Goal: Task Accomplishment & Management: Manage account settings

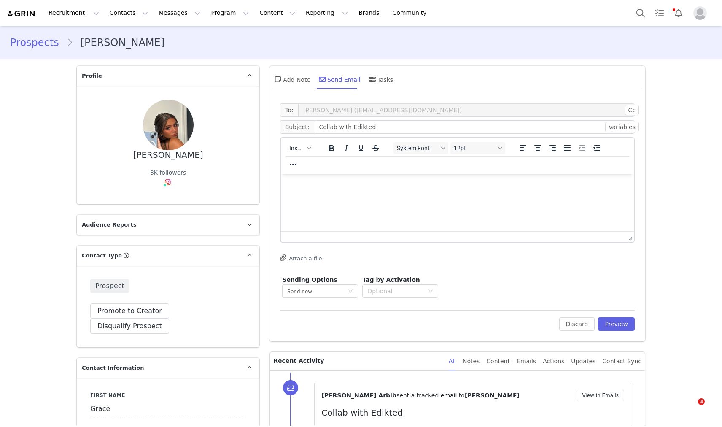
click at [172, 10] on button "Messages Messages" at bounding box center [180, 12] width 52 height 19
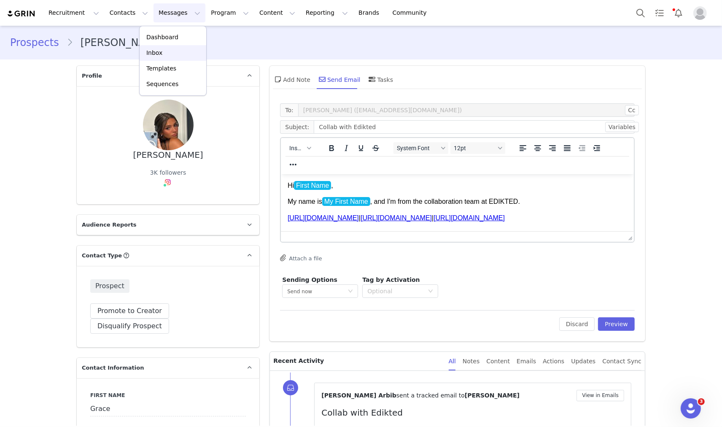
click at [171, 49] on div "Inbox" at bounding box center [173, 53] width 57 height 9
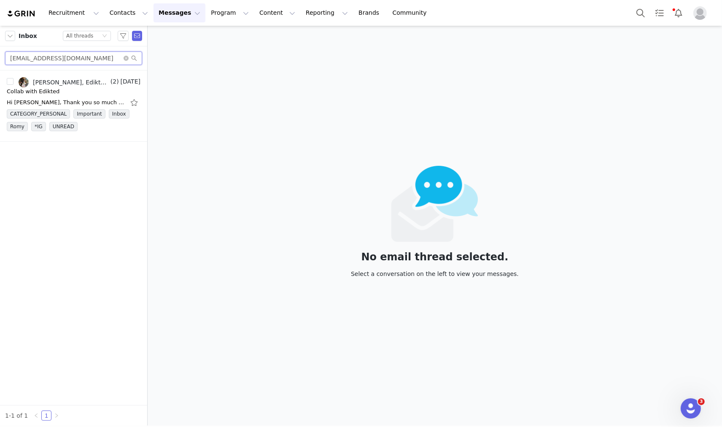
click at [56, 57] on input "annamaegilberti@gmail.com" at bounding box center [73, 58] width 137 height 14
paste input "starrj2020@yahoo"
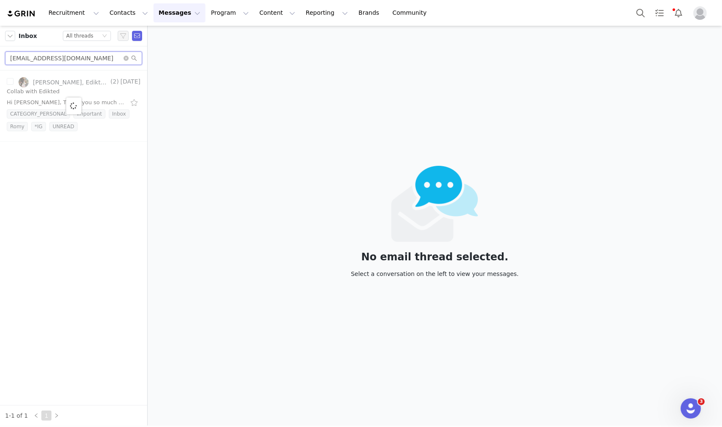
type input "starrj2020@yahoo.com"
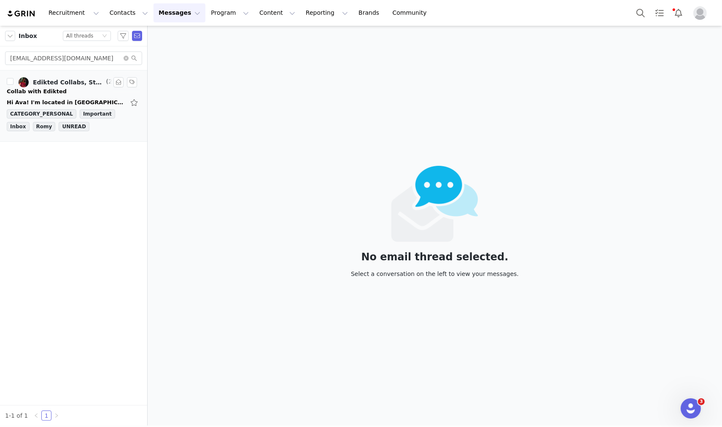
click at [30, 92] on div "Collab with Edikted" at bounding box center [37, 91] width 60 height 8
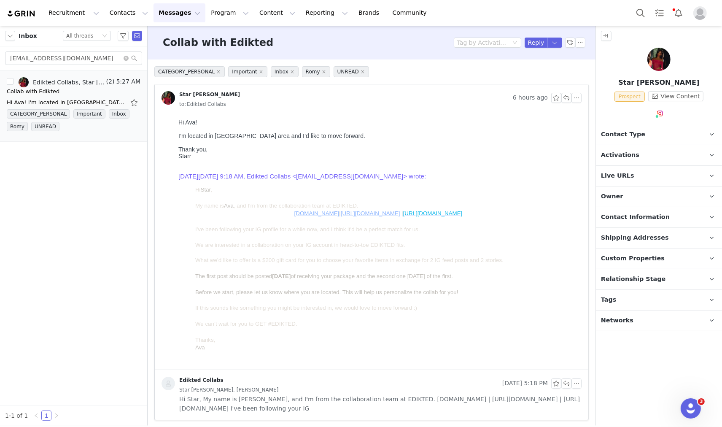
click at [660, 142] on p "Contact Type Contact type can be Creator, Prospect, Application, or Manager." at bounding box center [649, 134] width 106 height 20
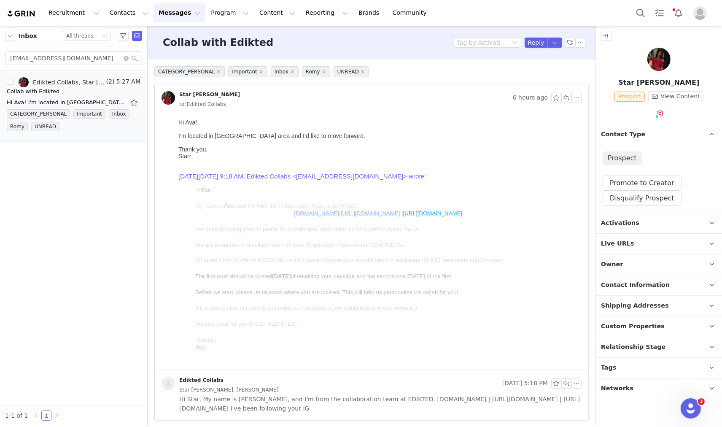
click at [632, 221] on span "Activations" at bounding box center [620, 223] width 38 height 9
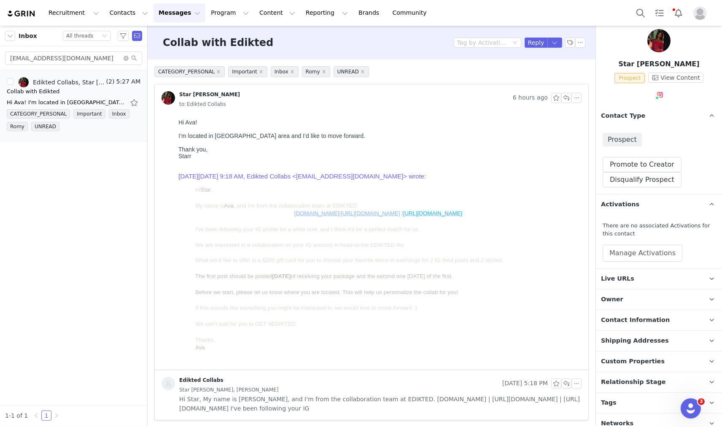
scroll to position [27, 0]
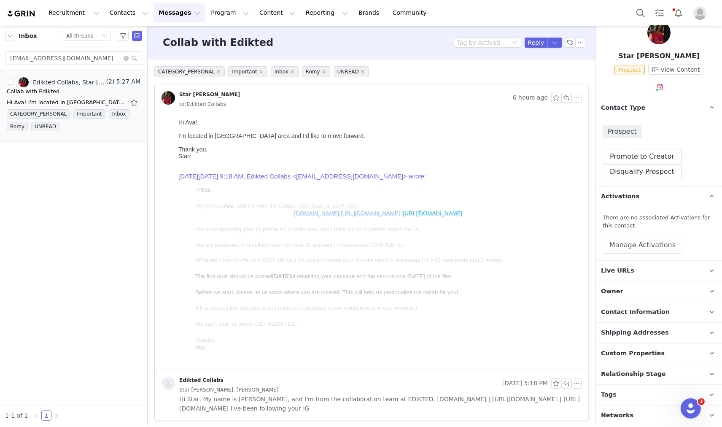
click at [652, 393] on p "Tags Keep track of your contacts by assigning them tags. You can then filter yo…" at bounding box center [649, 395] width 106 height 20
click at [657, 376] on p "Relationship Stage Use relationship stages to move contacts through a logical s…" at bounding box center [649, 374] width 106 height 20
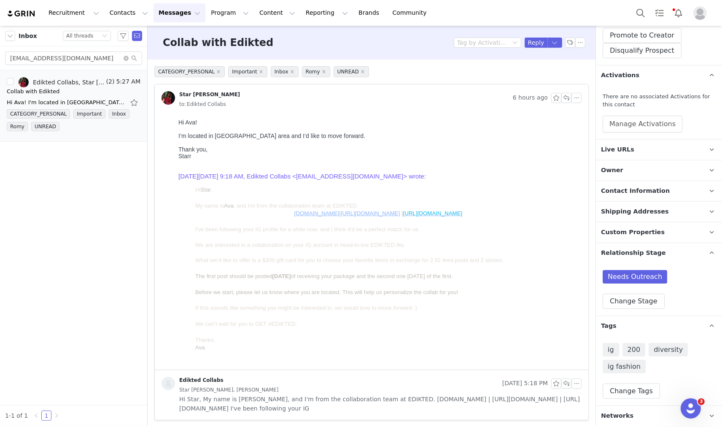
scroll to position [148, 0]
click at [552, 42] on button "button" at bounding box center [555, 43] width 15 height 10
click at [634, 169] on p "Owner The account user who owns the contact" at bounding box center [649, 170] width 106 height 20
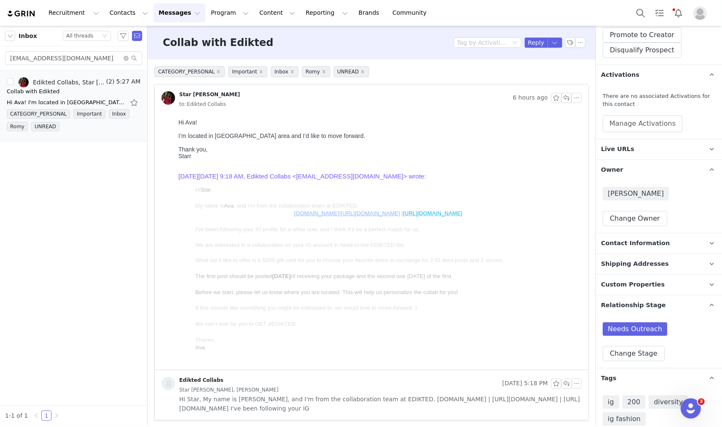
click at [634, 169] on p "Owner The account user who owns the contact" at bounding box center [649, 170] width 106 height 20
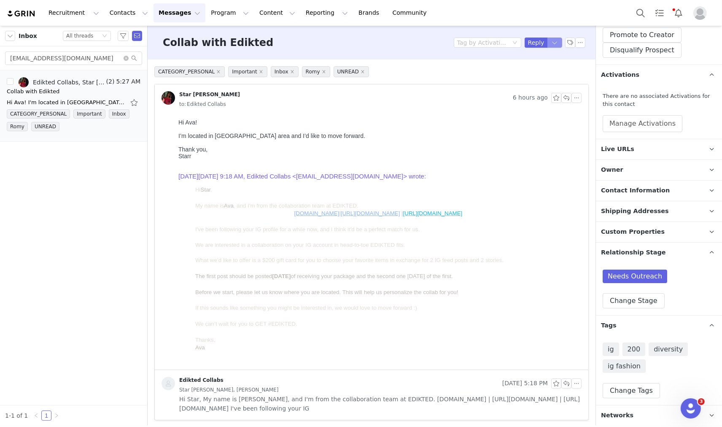
click at [552, 44] on button "button" at bounding box center [555, 43] width 15 height 10
click at [552, 67] on li "Reply All" at bounding box center [541, 72] width 36 height 14
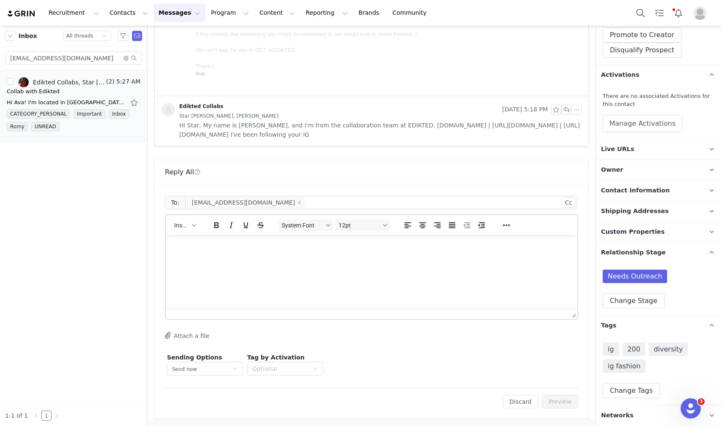
scroll to position [0, 0]
drag, startPoint x: 171, startPoint y: 226, endPoint x: 184, endPoint y: 225, distance: 12.7
click at [172, 226] on button "Insert" at bounding box center [185, 225] width 28 height 12
click at [201, 239] on div "Insert Template" at bounding box center [216, 239] width 76 height 10
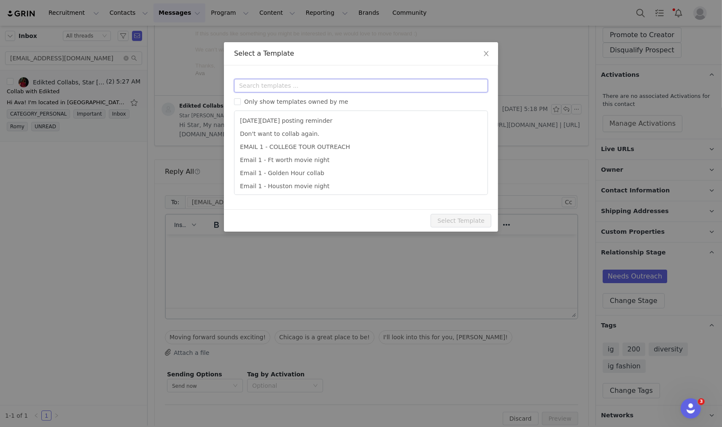
click at [282, 87] on input "text" at bounding box center [361, 86] width 254 height 14
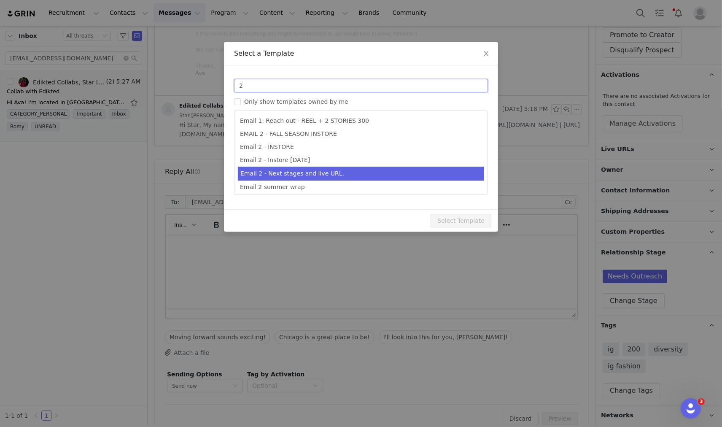
type input "2"
type input "Collab with Edikted"
click at [319, 176] on li "Email 2 - Next stages and live URL." at bounding box center [361, 174] width 246 height 14
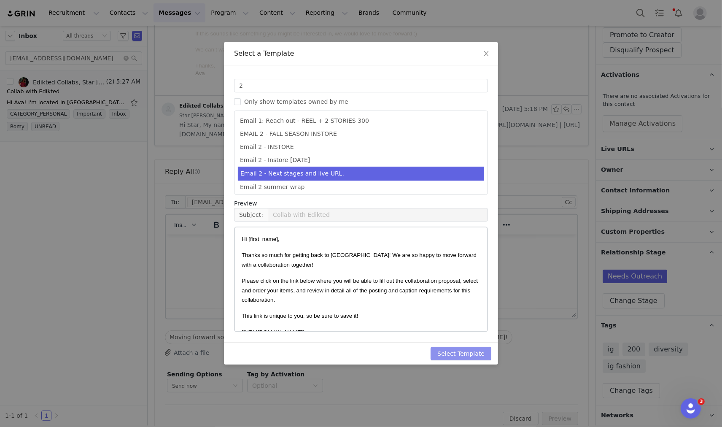
click at [461, 351] on button "Select Template" at bounding box center [461, 354] width 61 height 14
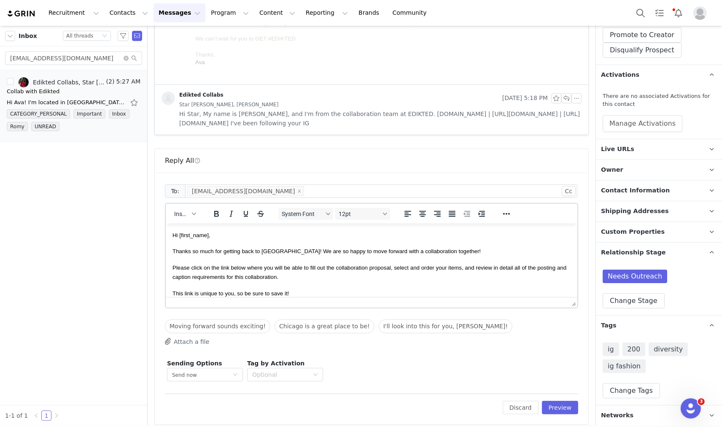
scroll to position [292, 0]
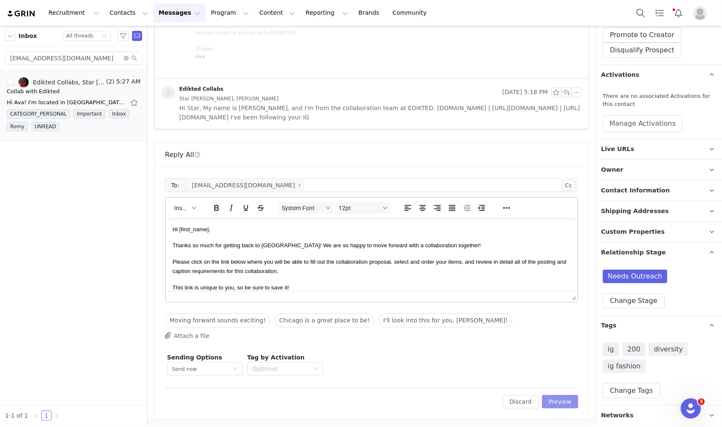
click at [552, 397] on button "Preview" at bounding box center [560, 402] width 37 height 14
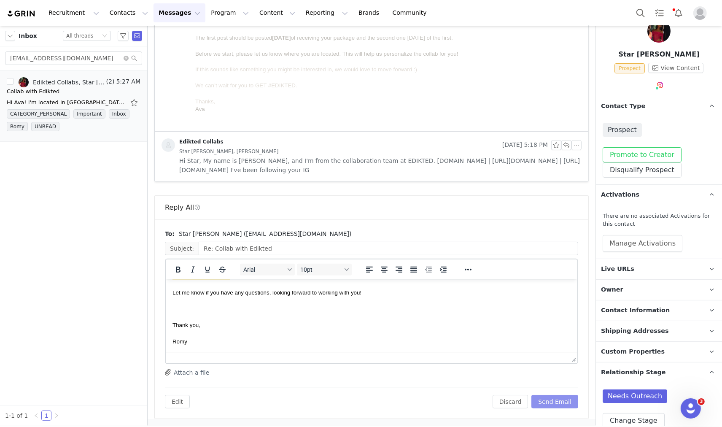
scroll to position [7, 0]
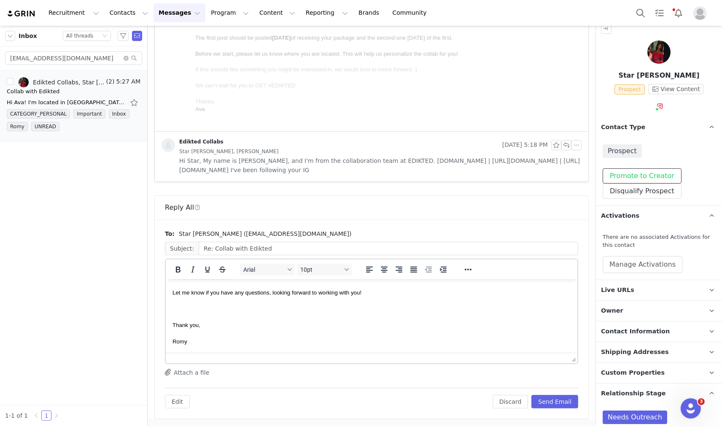
click at [655, 174] on button "Promote to Creator" at bounding box center [642, 175] width 79 height 15
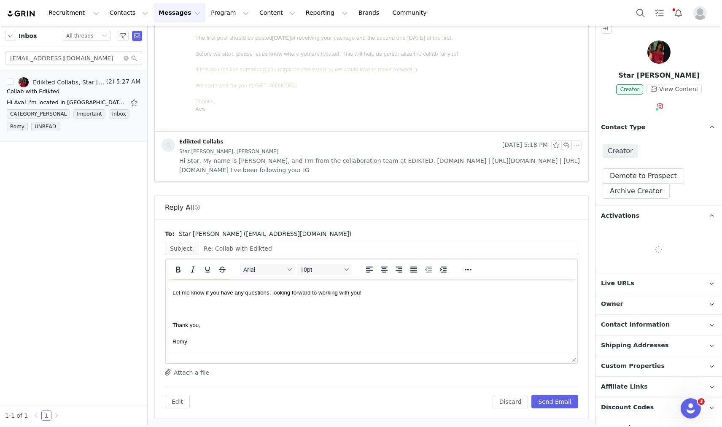
scroll to position [101, 0]
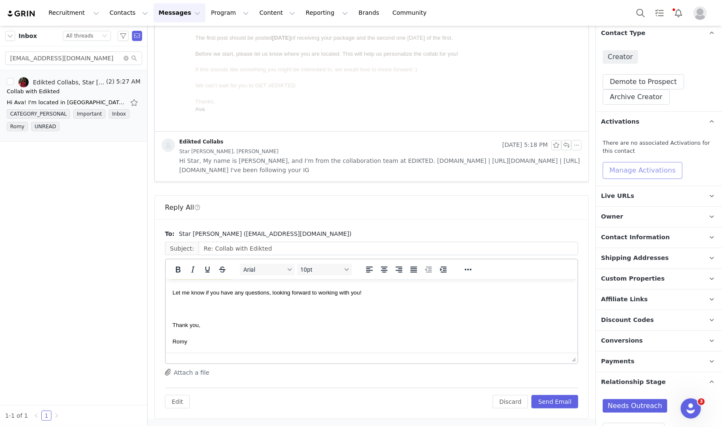
click at [644, 165] on button "Manage Activations" at bounding box center [643, 170] width 80 height 17
click at [643, 203] on div "Select Activation" at bounding box center [620, 202] width 82 height 13
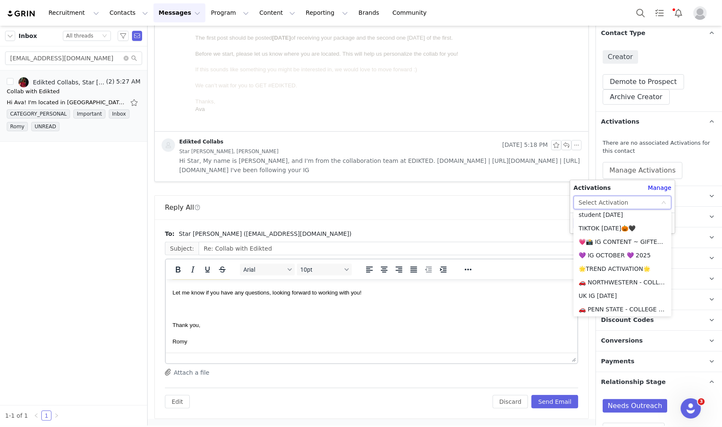
scroll to position [94, 0]
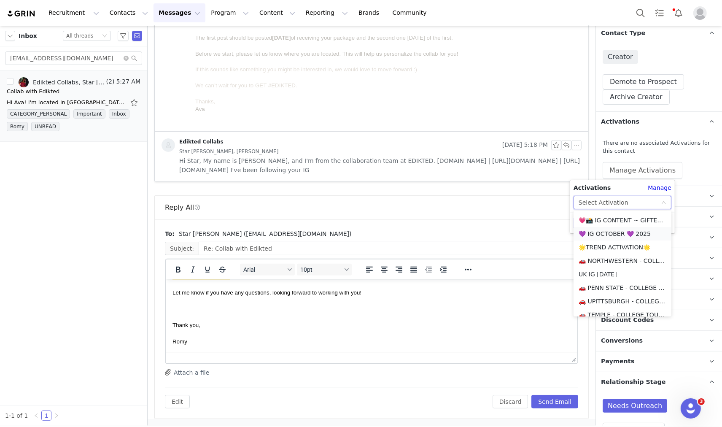
click at [617, 231] on li "💜 IG OCTOBER 💜 2025" at bounding box center [623, 234] width 98 height 14
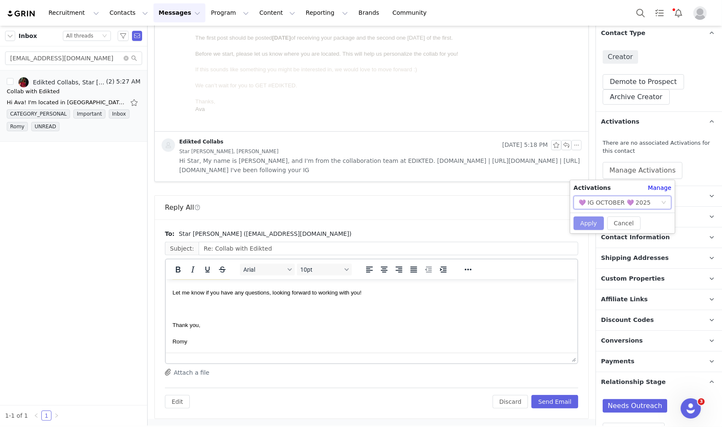
click at [588, 217] on button "Apply" at bounding box center [589, 223] width 30 height 14
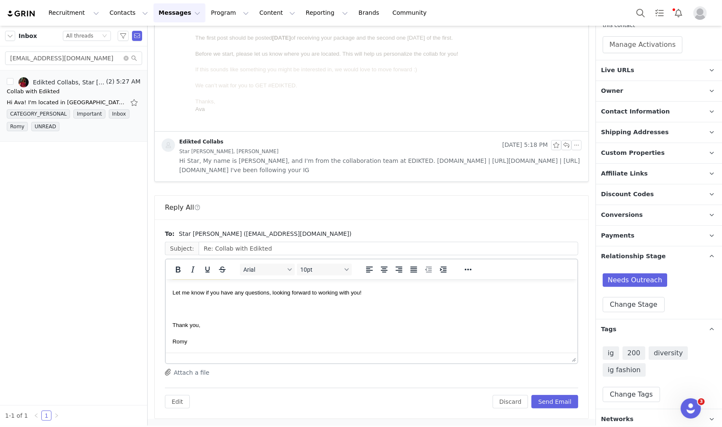
scroll to position [231, 0]
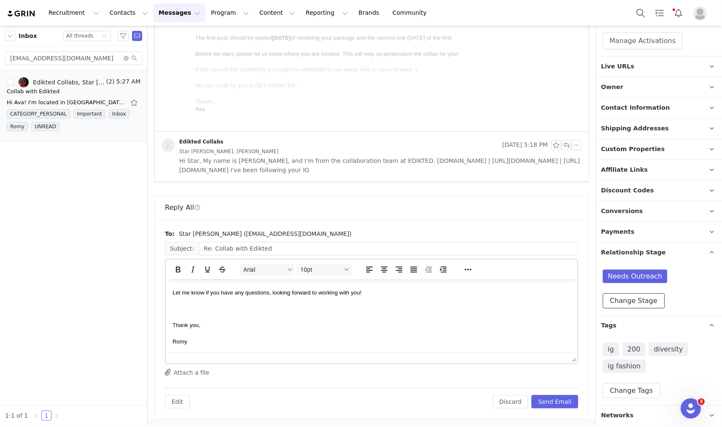
click at [624, 295] on button "Change Stage" at bounding box center [634, 300] width 62 height 15
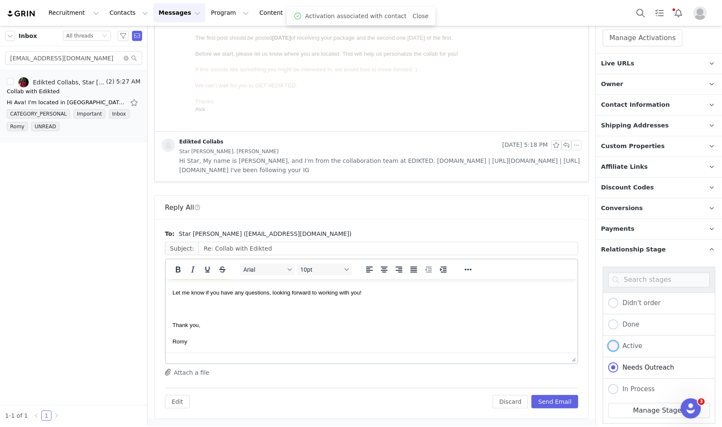
click at [630, 342] on span "Active" at bounding box center [631, 346] width 24 height 8
click at [619, 342] on input "Active" at bounding box center [613, 346] width 10 height 11
radio input "true"
radio input "false"
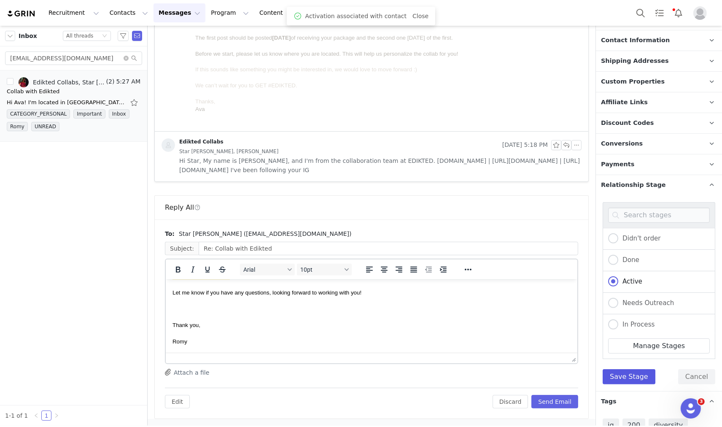
scroll to position [372, 0]
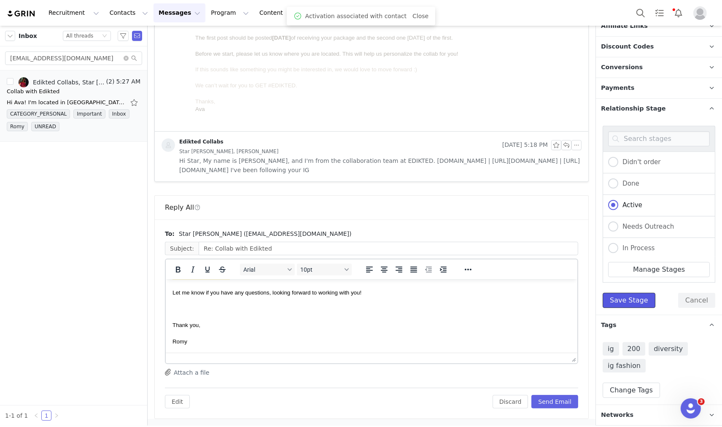
click at [625, 304] on button "Save Stage" at bounding box center [629, 300] width 53 height 15
click at [557, 405] on button "Send Email" at bounding box center [555, 402] width 47 height 14
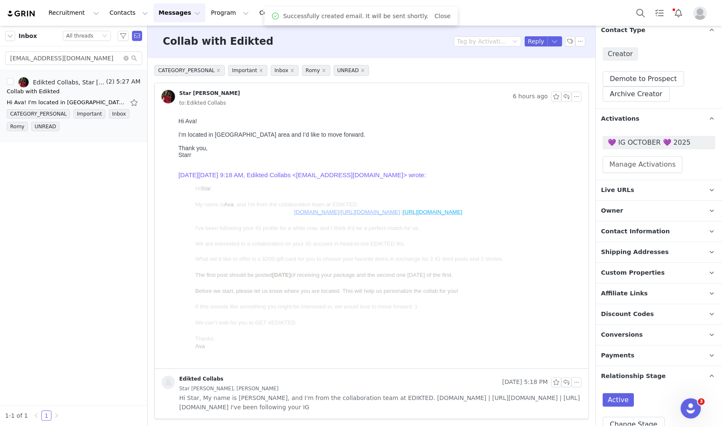
scroll to position [40, 0]
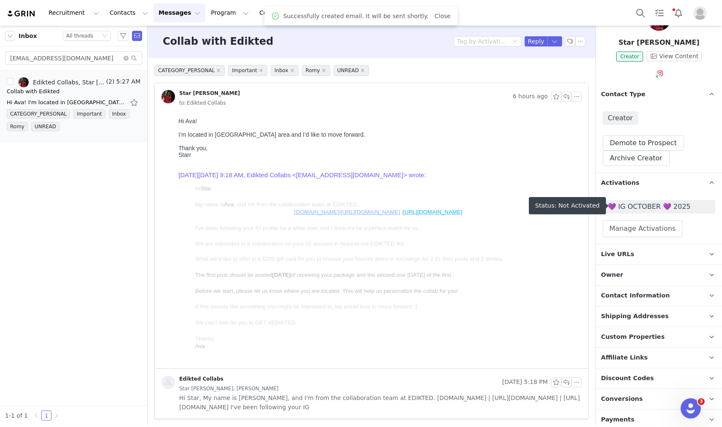
click at [676, 209] on span "💜 IG OCTOBER 💜 2025" at bounding box center [659, 207] width 103 height 10
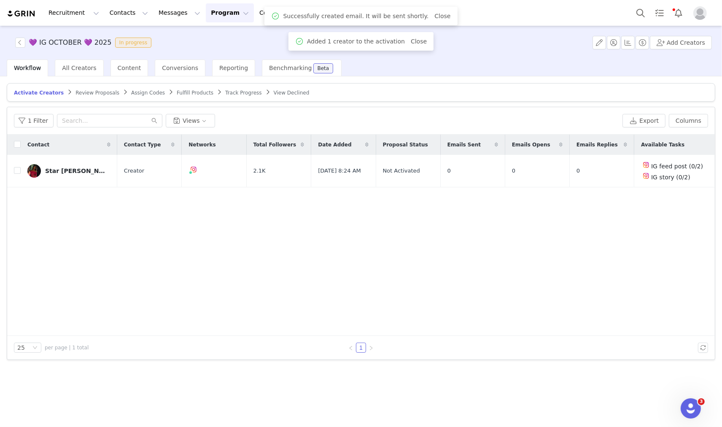
click at [85, 119] on input "text" at bounding box center [109, 121] width 105 height 14
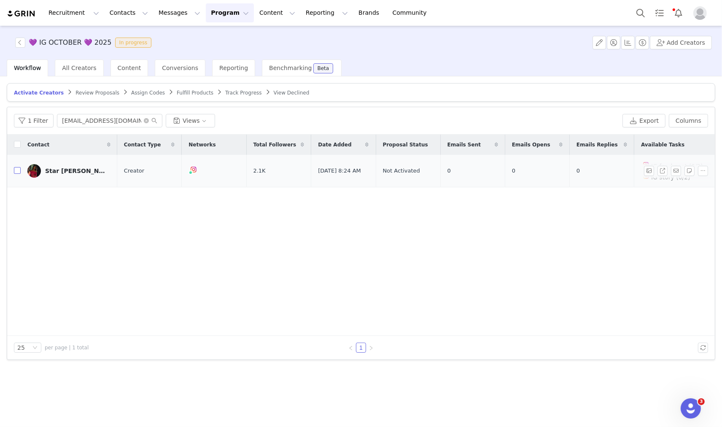
type input "starrj2020@yahoo.com"
click at [15, 170] on input "checkbox" at bounding box center [17, 170] width 7 height 7
checkbox input "true"
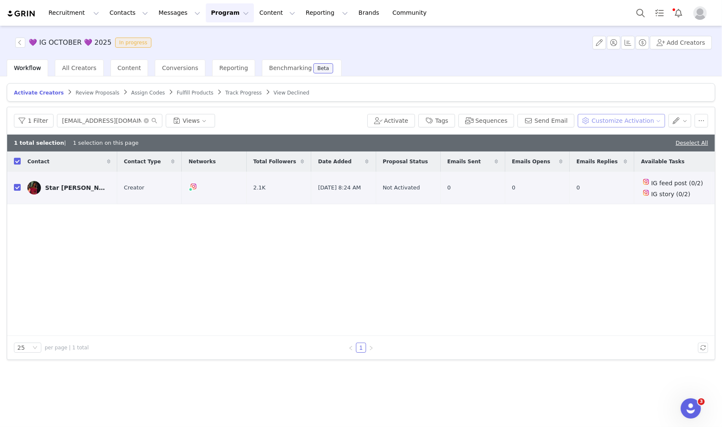
click at [612, 119] on button "Customize Activation" at bounding box center [621, 121] width 87 height 14
click at [614, 135] on span "Edit Product Selection" at bounding box center [632, 137] width 65 height 9
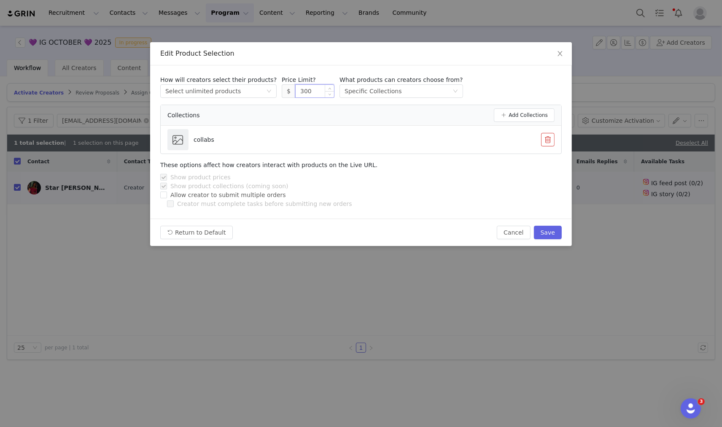
click at [296, 91] on input "300" at bounding box center [315, 91] width 38 height 13
click at [541, 233] on button "Save" at bounding box center [548, 233] width 28 height 14
type input "300"
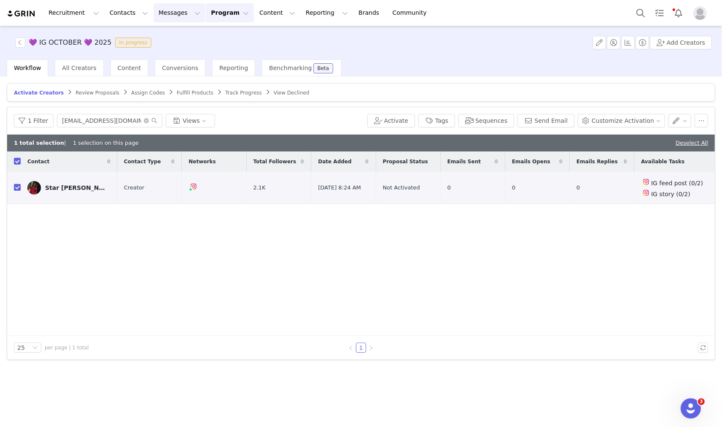
click at [163, 10] on button "Messages Messages" at bounding box center [180, 12] width 52 height 19
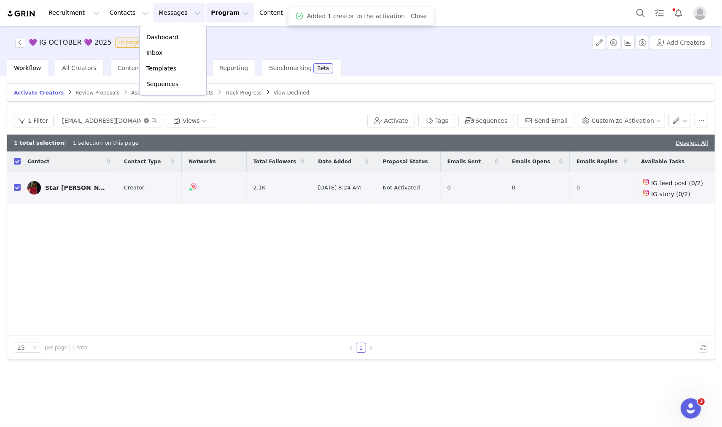
drag, startPoint x: 143, startPoint y: 120, endPoint x: 97, endPoint y: 130, distance: 47.1
click at [144, 119] on icon "icon: close-circle" at bounding box center [146, 120] width 5 height 5
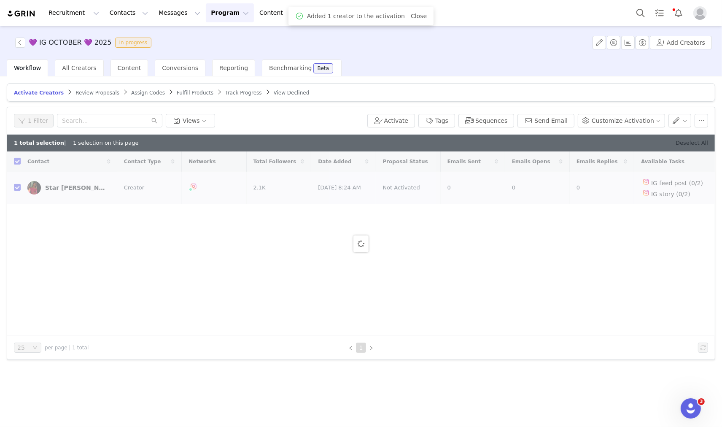
click at [693, 145] on link "Deselect All" at bounding box center [692, 143] width 32 height 6
checkbox input "false"
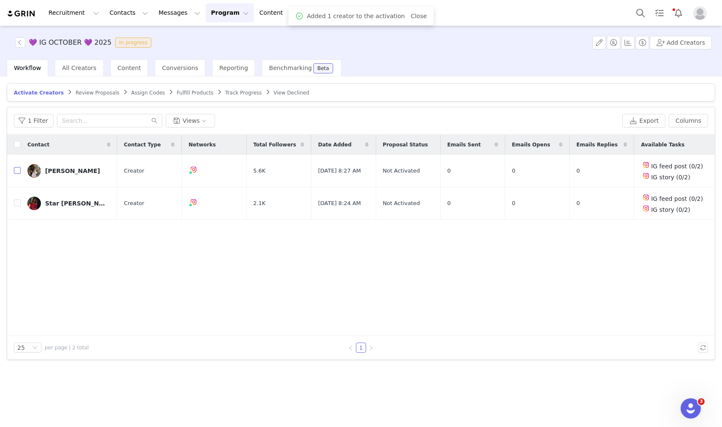
drag, startPoint x: 17, startPoint y: 171, endPoint x: 76, endPoint y: 151, distance: 62.3
click at [17, 171] on input "checkbox" at bounding box center [17, 170] width 7 height 7
checkbox input "true"
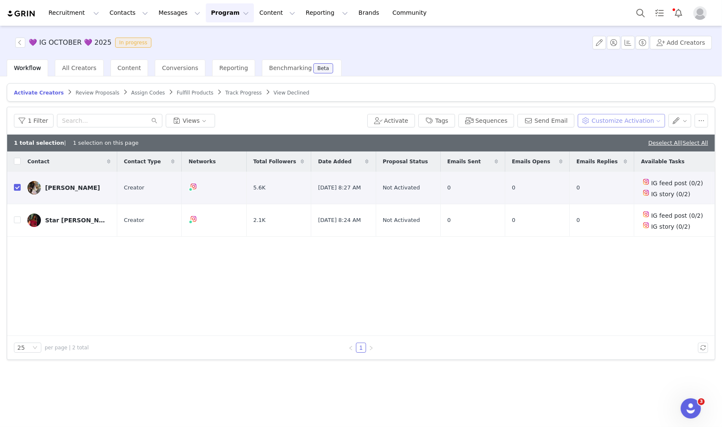
click at [610, 116] on button "Customize Activation" at bounding box center [621, 121] width 87 height 14
click at [619, 136] on span "Edit Product Selection" at bounding box center [632, 137] width 65 height 9
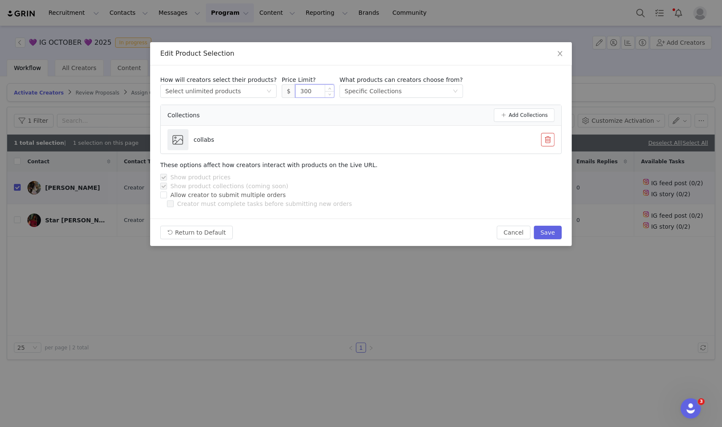
drag, startPoint x: 289, startPoint y: 90, endPoint x: 294, endPoint y: 90, distance: 4.6
click at [296, 90] on input "300" at bounding box center [315, 91] width 38 height 13
click at [556, 238] on button "Save" at bounding box center [548, 233] width 28 height 14
type input "300"
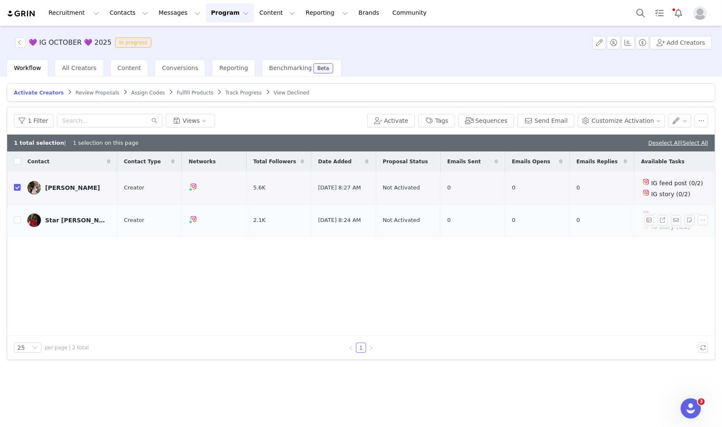
click at [15, 184] on label at bounding box center [17, 188] width 7 height 9
click at [15, 184] on input "checkbox" at bounding box center [17, 187] width 7 height 7
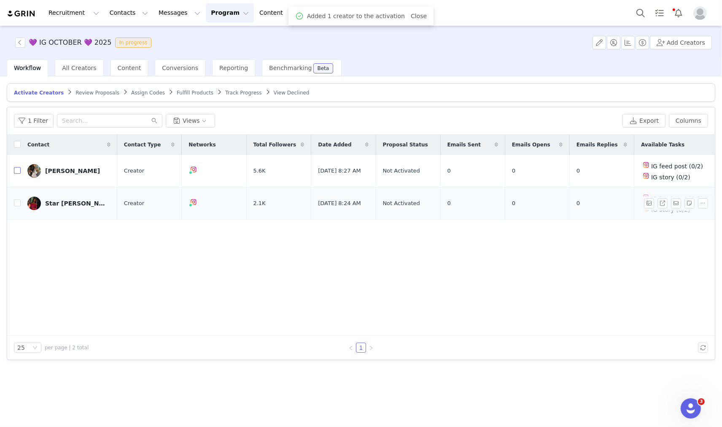
checkbox input "false"
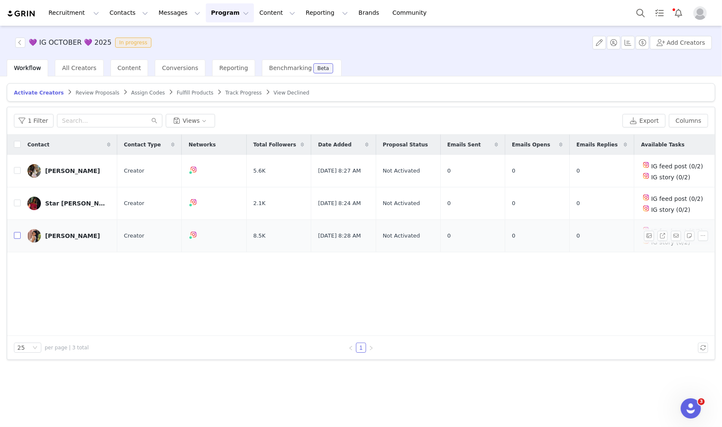
click at [17, 234] on input "checkbox" at bounding box center [17, 235] width 7 height 7
checkbox input "true"
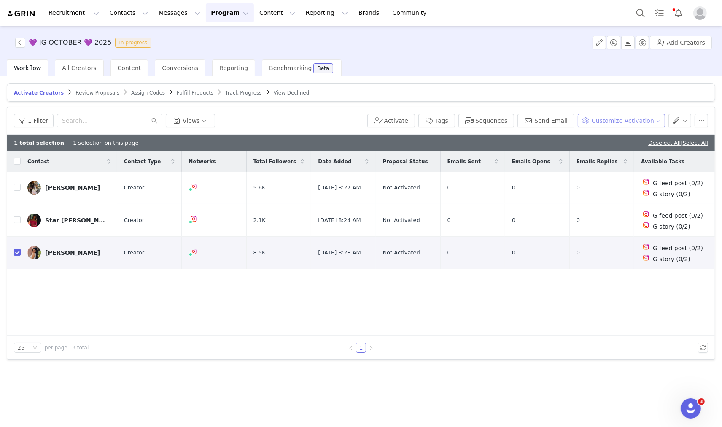
click at [631, 125] on button "Customize Activation" at bounding box center [621, 121] width 87 height 14
click at [634, 135] on span "Edit Product Selection" at bounding box center [632, 137] width 65 height 9
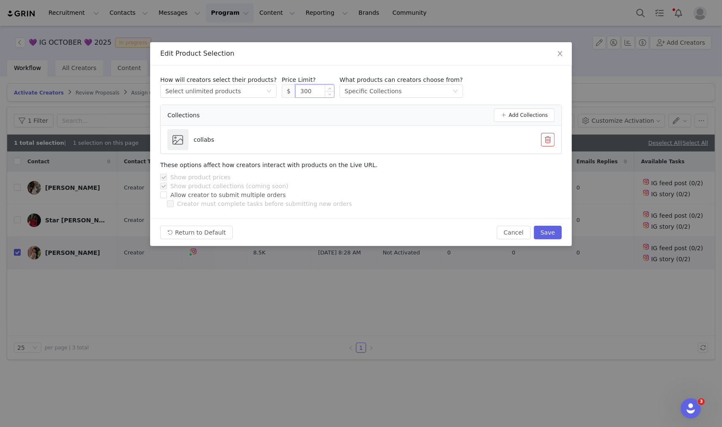
drag, startPoint x: 287, startPoint y: 95, endPoint x: 294, endPoint y: 93, distance: 6.9
click at [296, 93] on input "300" at bounding box center [315, 91] width 38 height 13
click at [549, 233] on button "Save" at bounding box center [548, 233] width 28 height 14
type input "300"
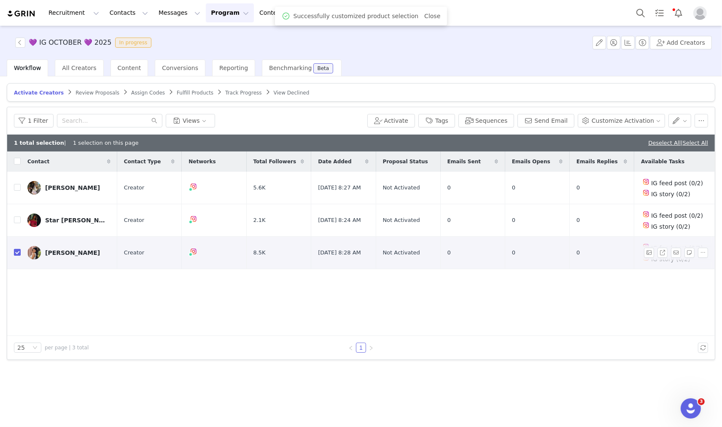
click at [15, 249] on input "checkbox" at bounding box center [17, 252] width 7 height 7
checkbox input "false"
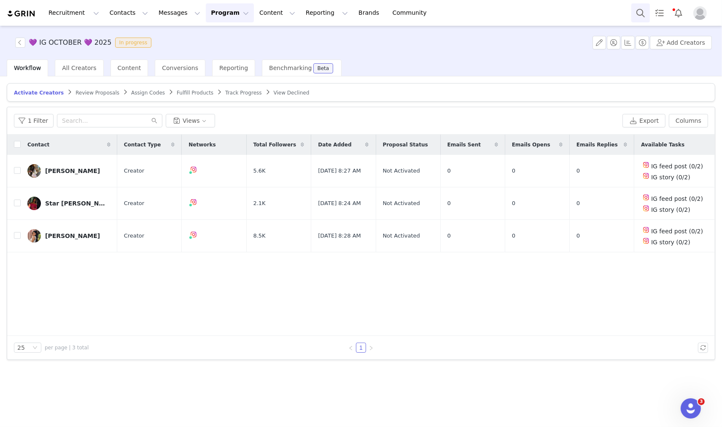
click at [639, 11] on button "Search" at bounding box center [641, 12] width 19 height 19
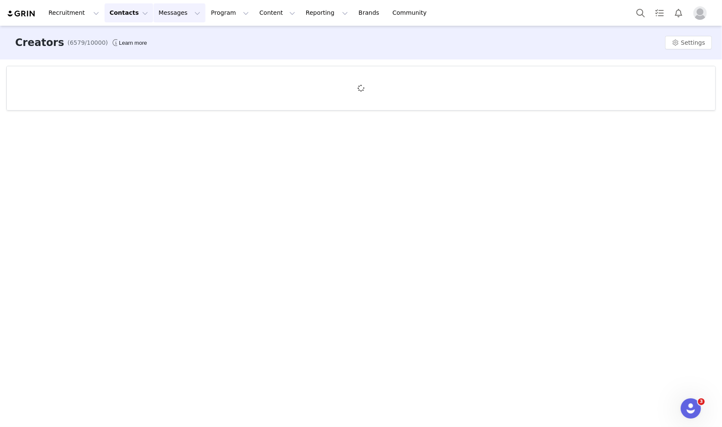
click at [154, 18] on button "Messages Messages" at bounding box center [180, 12] width 52 height 19
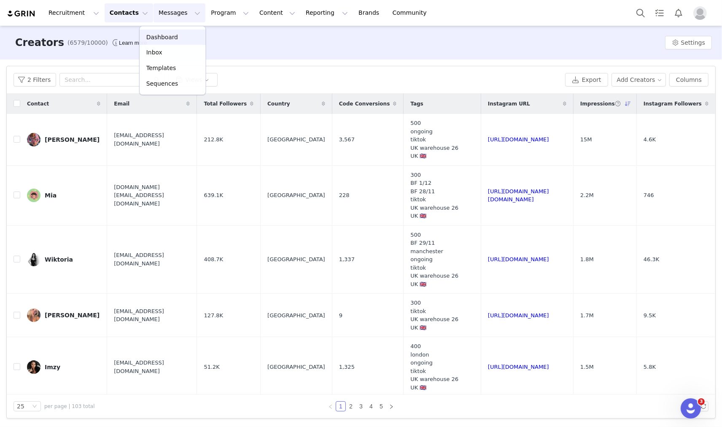
click at [154, 13] on button "Messages Messages" at bounding box center [180, 12] width 52 height 19
click at [159, 20] on button "Messages Messages" at bounding box center [180, 12] width 52 height 19
click at [159, 51] on p "Inbox" at bounding box center [154, 53] width 16 height 9
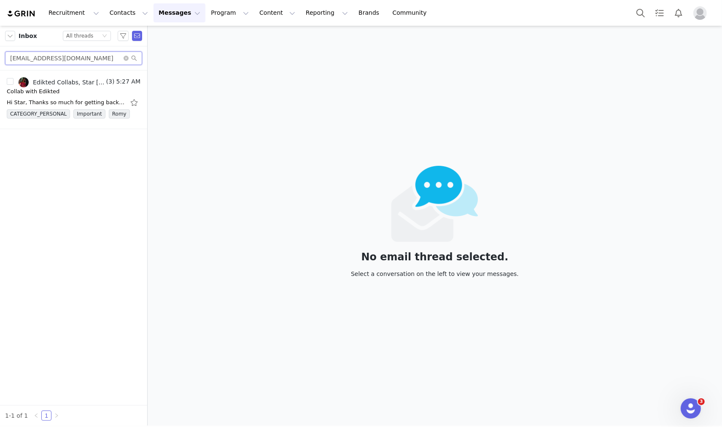
click at [75, 57] on input "[EMAIL_ADDRESS][DOMAIN_NAME]" at bounding box center [73, 58] width 137 height 14
paste input "annamaegilberti@gmail"
type input "[EMAIL_ADDRESS][DOMAIN_NAME]"
click at [46, 93] on div "Collab with Edikted" at bounding box center [33, 91] width 53 height 8
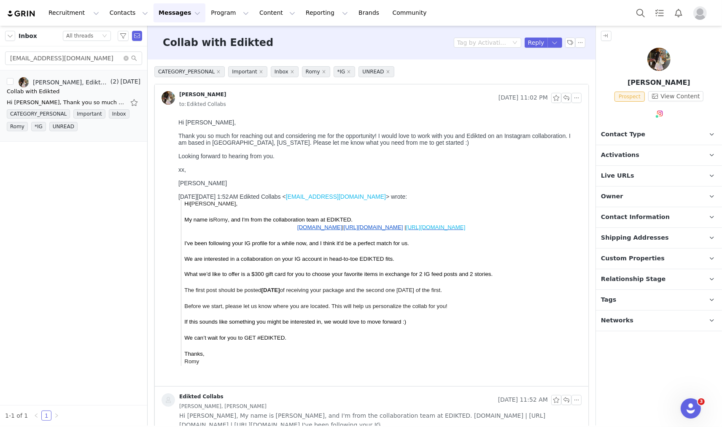
click at [647, 135] on p "Contact Type Contact type can be Creator, Prospect, Application, or Manager." at bounding box center [649, 134] width 106 height 20
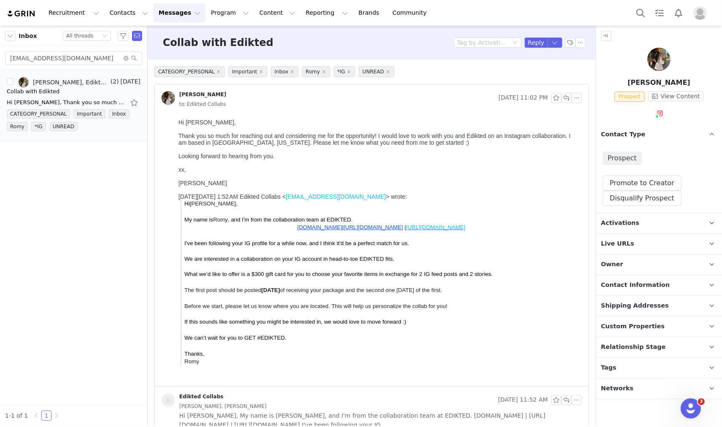
click at [648, 220] on p "Activations" at bounding box center [649, 223] width 106 height 20
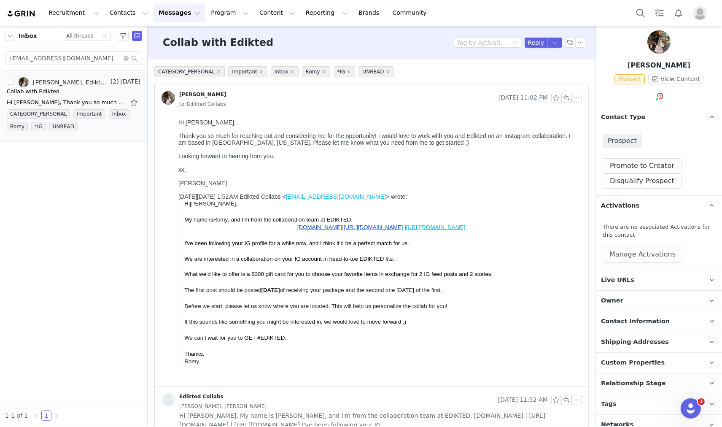
scroll to position [27, 0]
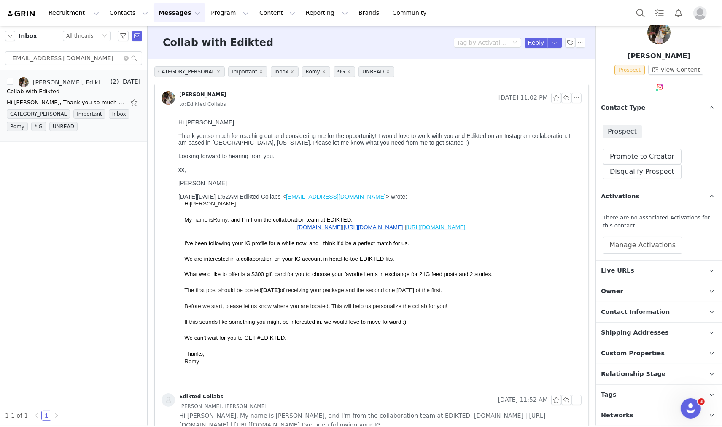
click at [632, 381] on p "Relationship Stage Use relationship stages to move contacts through a logical s…" at bounding box center [649, 374] width 106 height 20
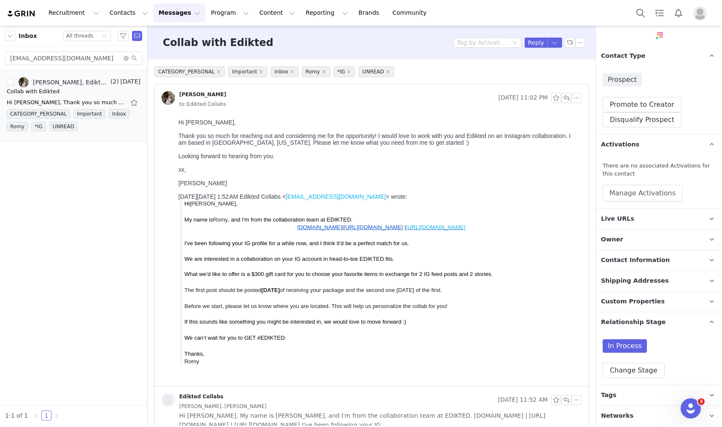
click at [625, 397] on p "Tags Keep track of your contacts by assigning them tags. You can then filter yo…" at bounding box center [649, 395] width 106 height 20
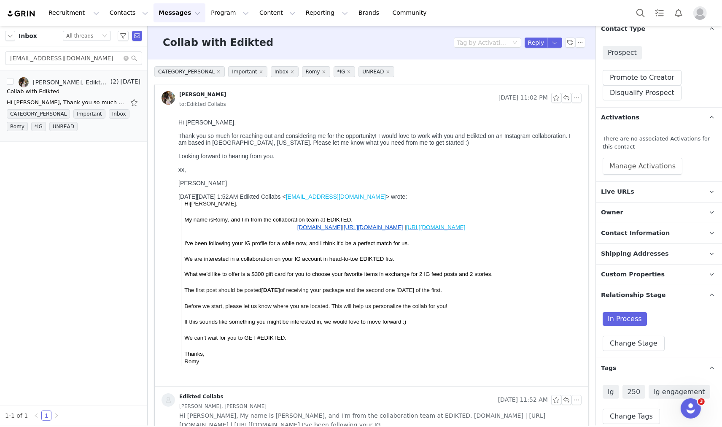
scroll to position [131, 0]
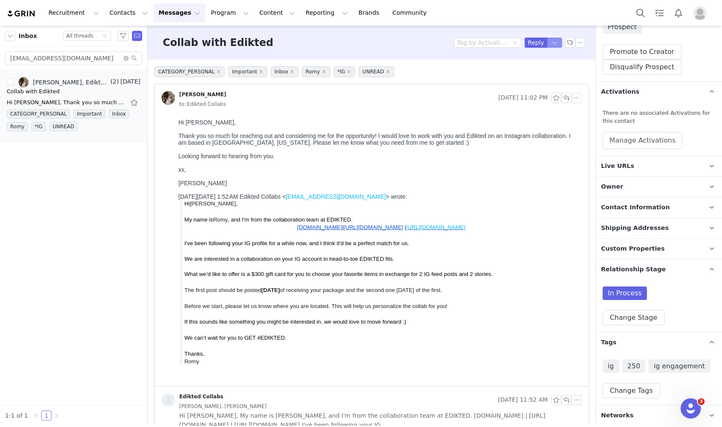
click at [548, 47] on button "button" at bounding box center [555, 43] width 15 height 10
click at [545, 66] on li "Reply All" at bounding box center [541, 72] width 36 height 14
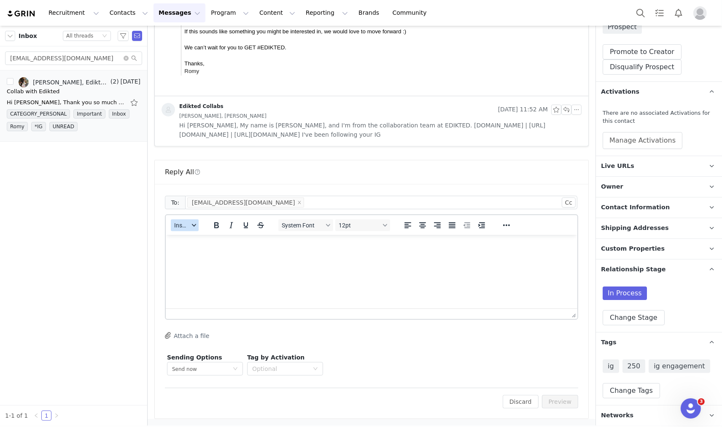
scroll to position [0, 0]
click at [180, 226] on span "Insert" at bounding box center [181, 225] width 15 height 7
click at [192, 242] on div "Insert Template" at bounding box center [216, 240] width 76 height 10
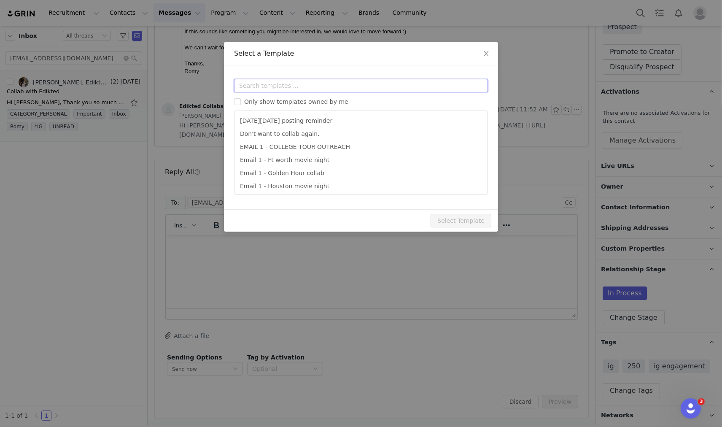
click at [270, 87] on input "text" at bounding box center [361, 86] width 254 height 14
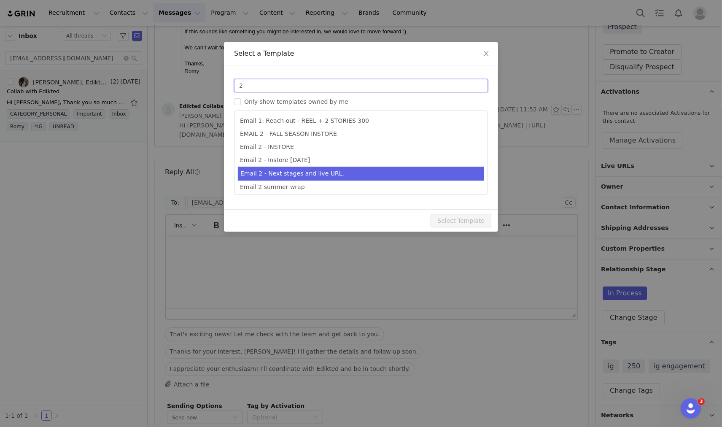
type input "2"
type input "Collab with Edikted"
click at [297, 171] on li "Email 2 - Next stages and live URL." at bounding box center [361, 174] width 246 height 14
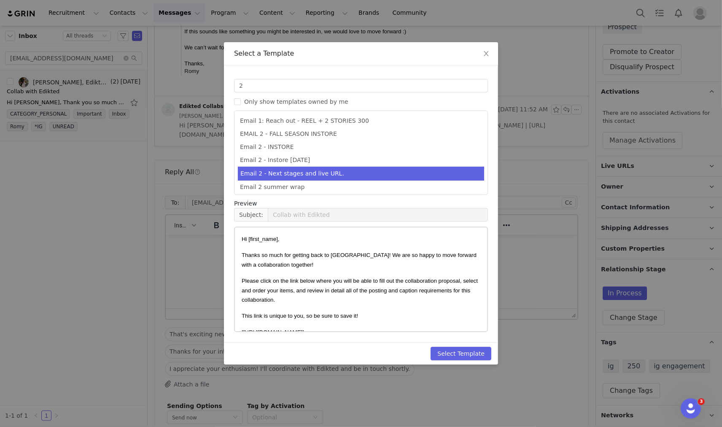
click at [463, 346] on div "Select Template" at bounding box center [361, 353] width 274 height 22
click at [478, 357] on button "Select Template" at bounding box center [461, 354] width 61 height 14
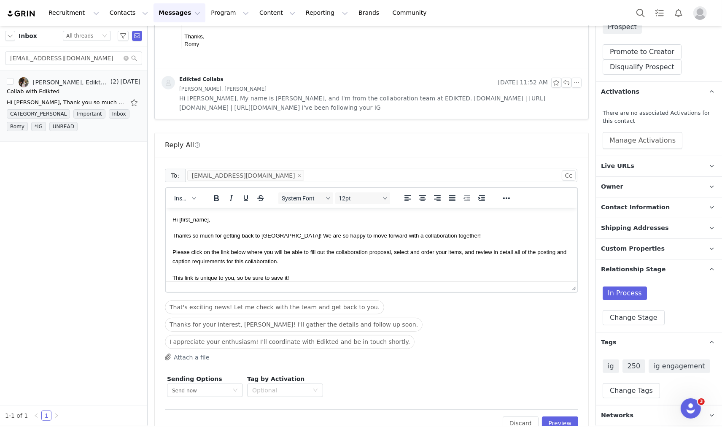
scroll to position [325, 0]
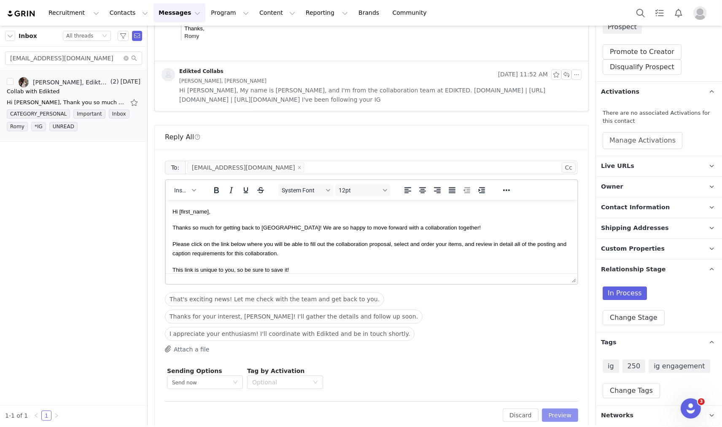
click at [554, 408] on button "Preview" at bounding box center [560, 415] width 37 height 14
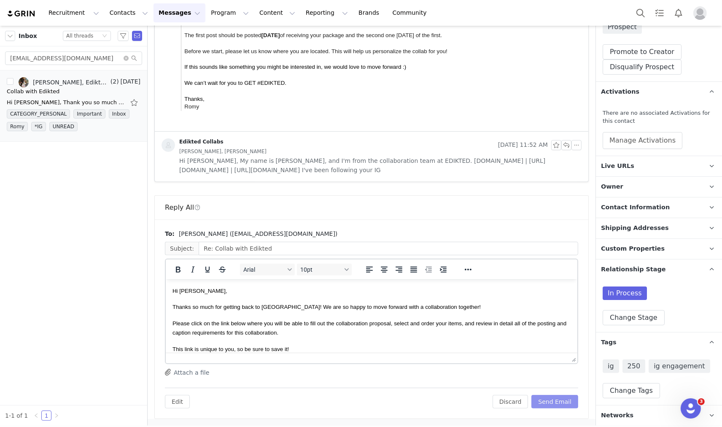
scroll to position [0, 0]
click at [555, 401] on button "Send Email" at bounding box center [555, 402] width 47 height 14
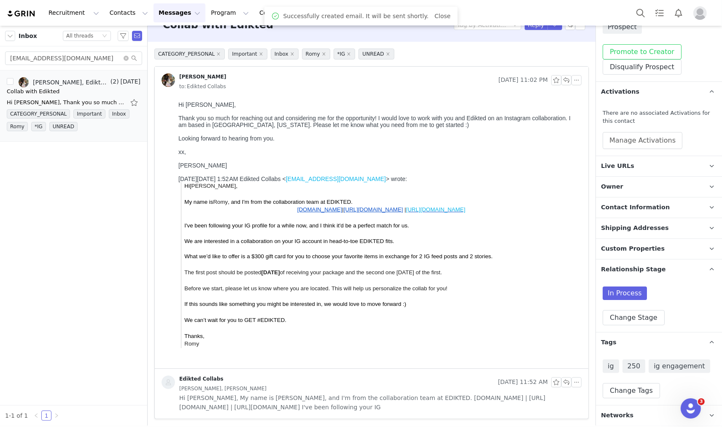
scroll to position [18, 0]
click at [660, 54] on button "Promote to Creator" at bounding box center [642, 51] width 79 height 15
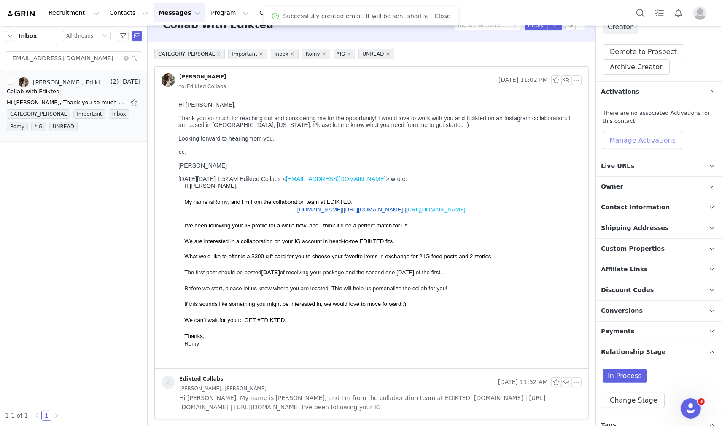
click at [646, 139] on button "Manage Activations" at bounding box center [643, 140] width 80 height 17
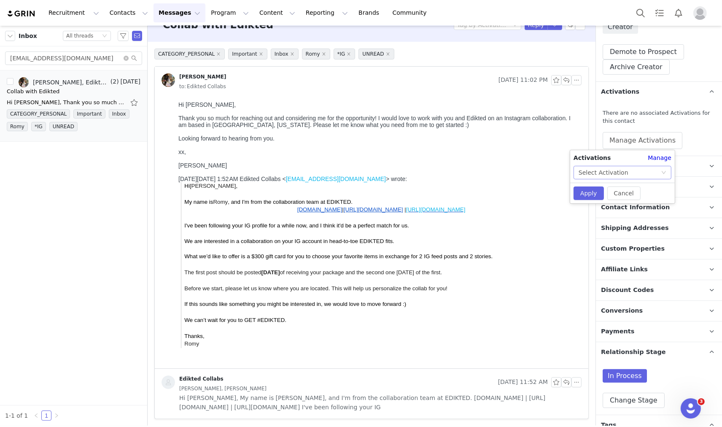
click at [647, 168] on div "Select Activation" at bounding box center [620, 172] width 82 height 13
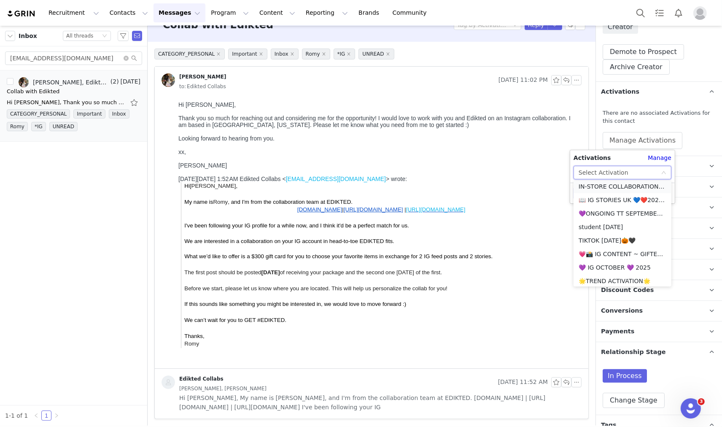
scroll to position [47, 0]
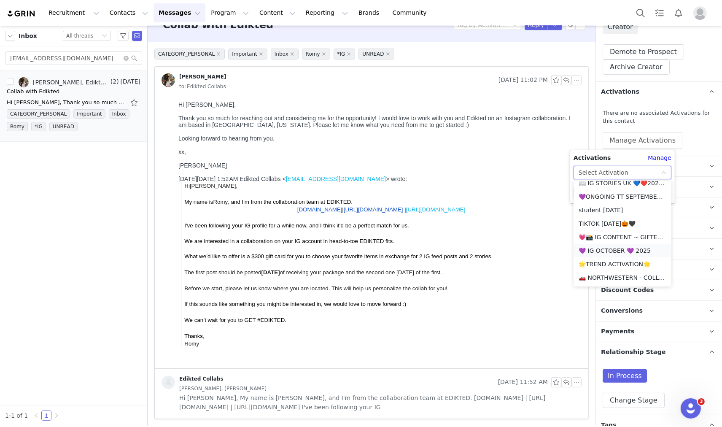
click at [611, 247] on li "💜 IG OCTOBER 💜 2025" at bounding box center [623, 251] width 98 height 14
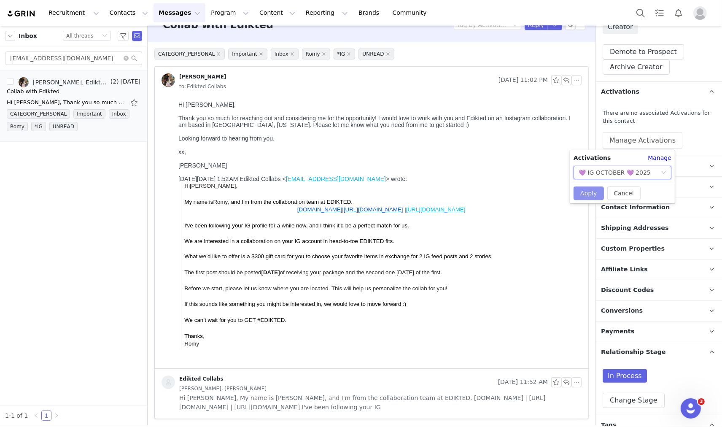
click at [591, 192] on button "Apply" at bounding box center [589, 194] width 30 height 14
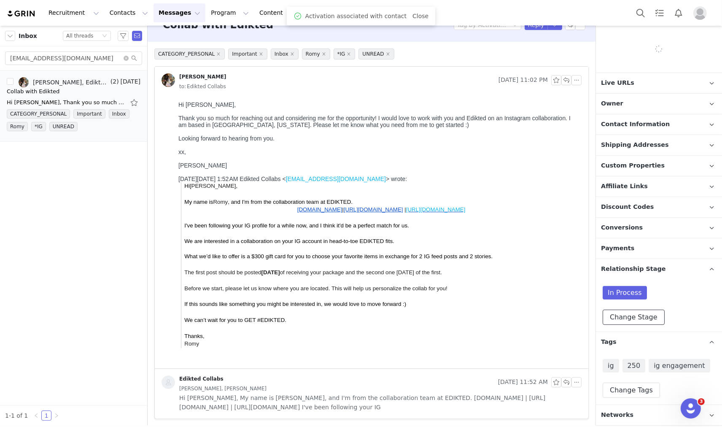
scroll to position [208, 0]
click at [646, 317] on button "Change Stage" at bounding box center [634, 317] width 62 height 15
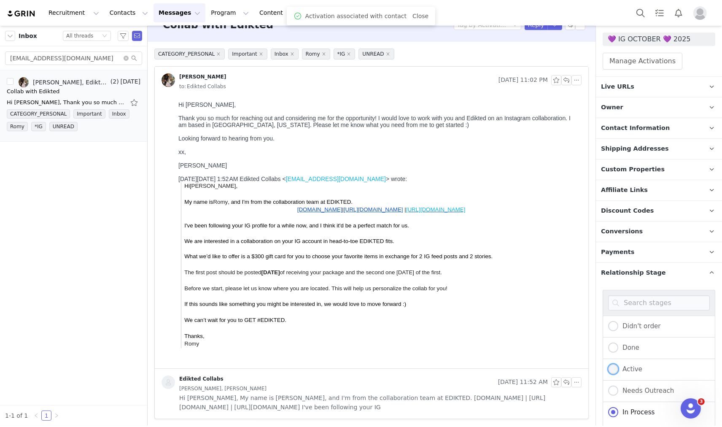
click at [625, 370] on span "Active" at bounding box center [631, 369] width 24 height 8
click at [619, 370] on input "Active" at bounding box center [613, 369] width 10 height 11
radio input "true"
radio input "false"
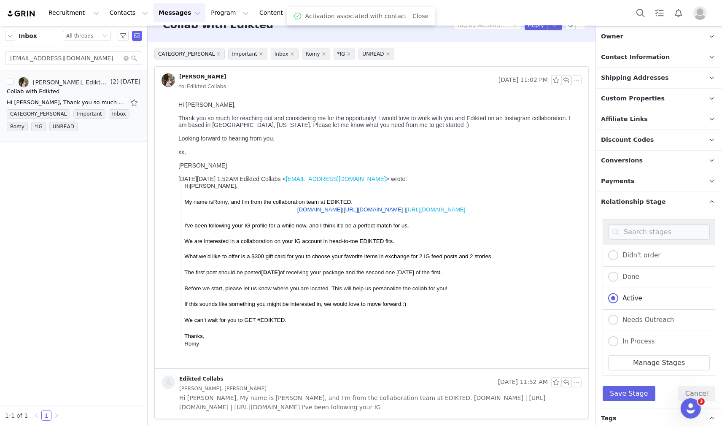
scroll to position [355, 0]
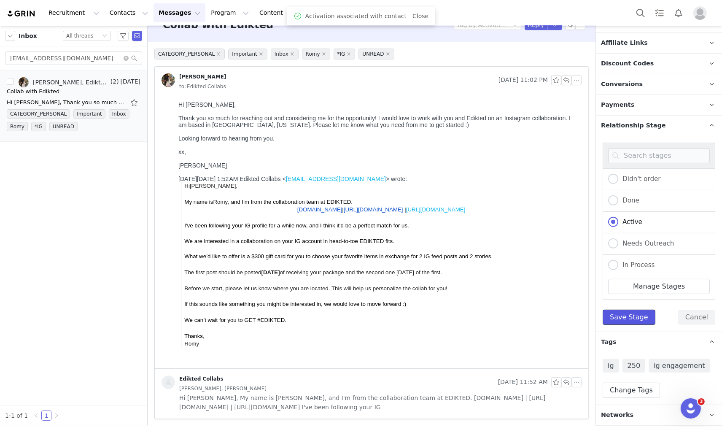
click at [626, 323] on button "Save Stage" at bounding box center [629, 317] width 53 height 15
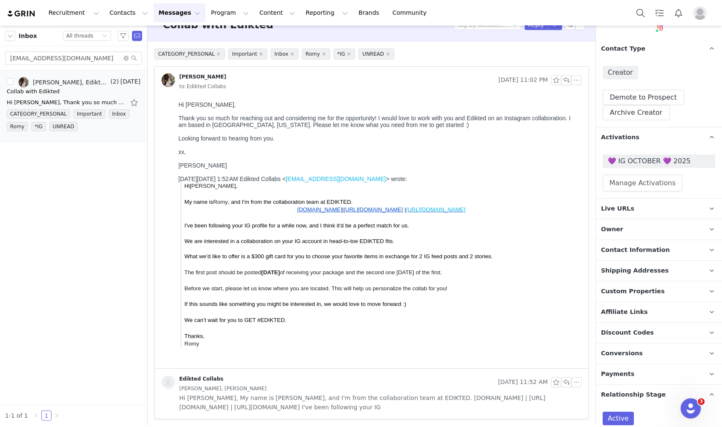
scroll to position [70, 0]
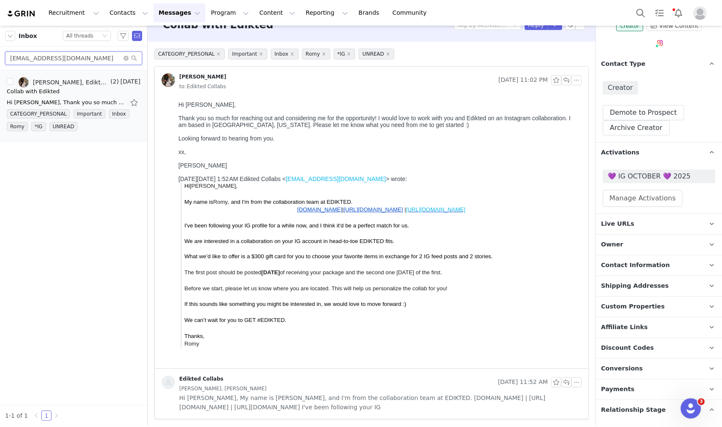
click at [54, 57] on input "annamaegilberti@gmail.com" at bounding box center [73, 58] width 137 height 14
paste input "triciakairy"
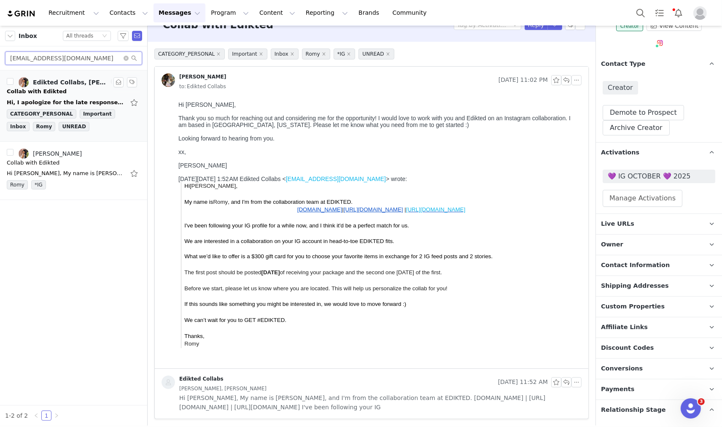
type input "triciakairy@gmail.com"
click at [61, 85] on div "Edikted Collabs, Tricia Kairy" at bounding box center [71, 82] width 76 height 7
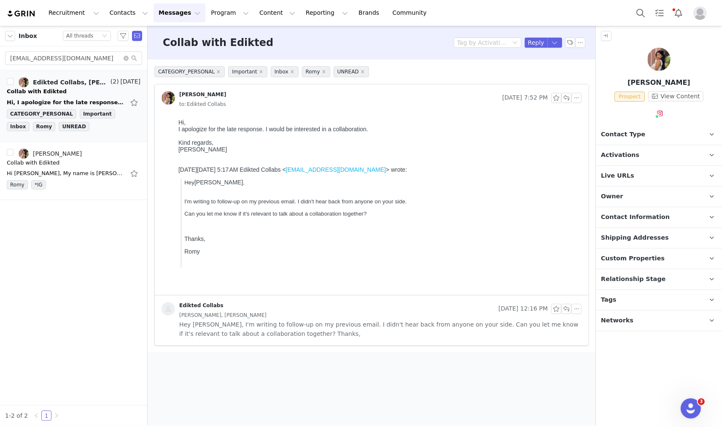
scroll to position [0, 0]
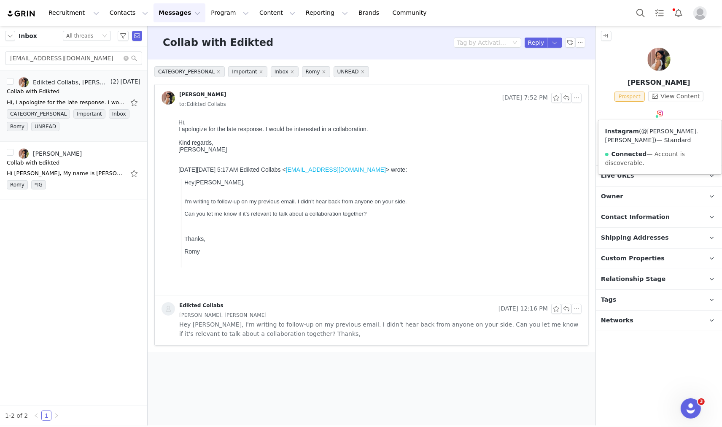
click at [650, 131] on link "@tricia.kairy" at bounding box center [652, 136] width 93 height 16
click at [550, 46] on body "Recruitment Recruitment Creator Search Curated Lists Landing Pages Web Extensio…" at bounding box center [361, 213] width 722 height 427
click at [543, 74] on li "Reply All" at bounding box center [548, 72] width 36 height 14
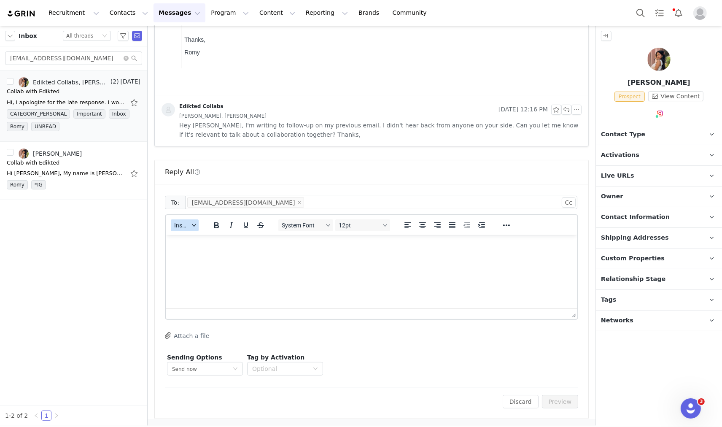
click at [184, 222] on span "Insert" at bounding box center [181, 225] width 15 height 7
click at [192, 233] on div "Insert Template" at bounding box center [215, 240] width 84 height 14
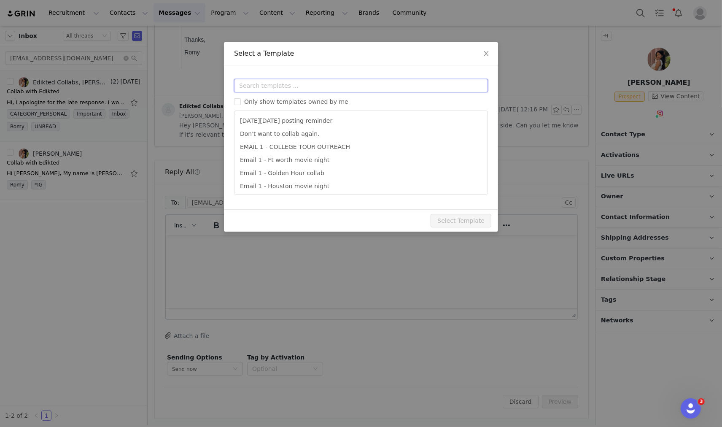
click at [271, 87] on input "text" at bounding box center [361, 86] width 254 height 14
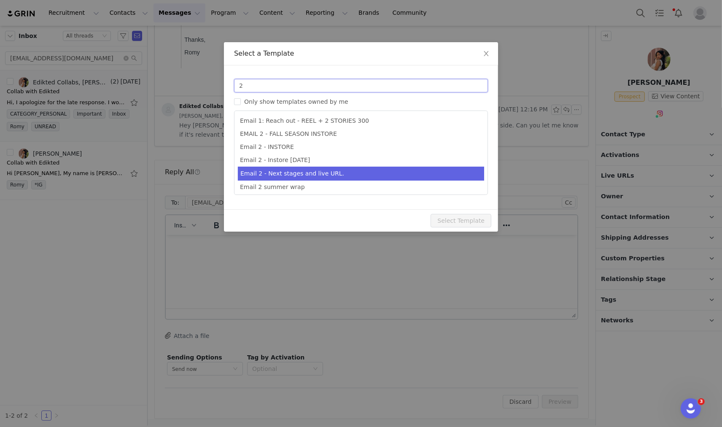
type input "2"
type input "Collab with Edikted"
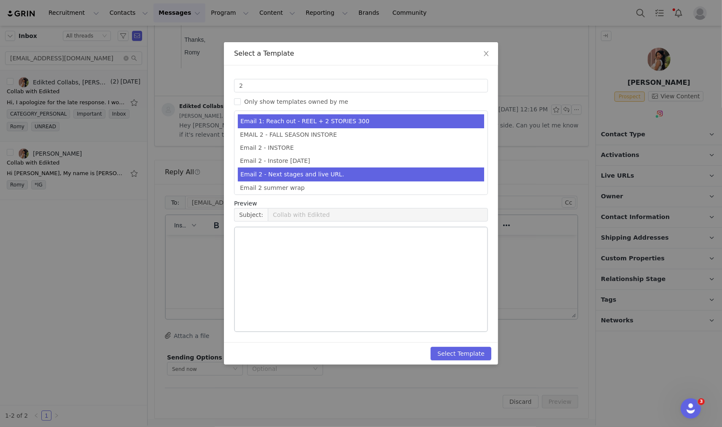
drag, startPoint x: 326, startPoint y: 171, endPoint x: 183, endPoint y: 4, distance: 220.0
click at [326, 171] on li "Email 2 - Next stages and live URL." at bounding box center [361, 175] width 246 height 14
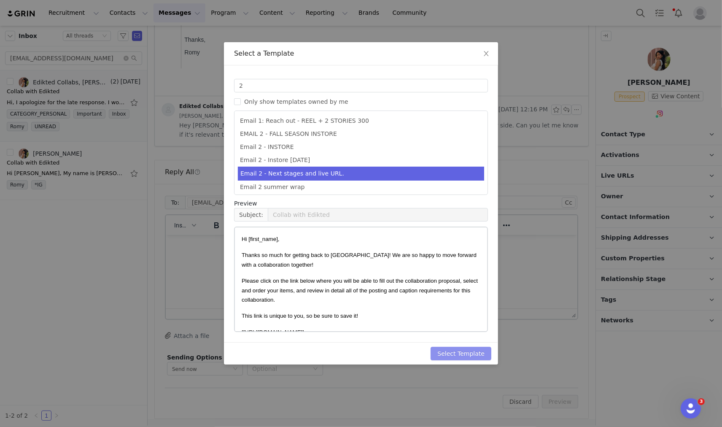
click at [450, 357] on button "Select Template" at bounding box center [461, 354] width 61 height 14
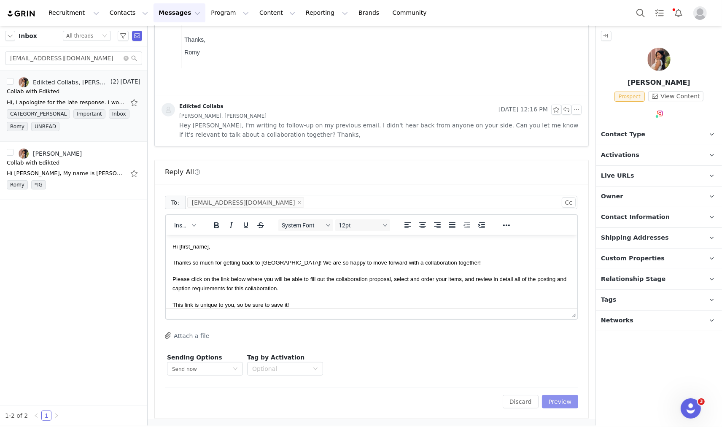
click at [555, 398] on button "Preview" at bounding box center [560, 402] width 37 height 14
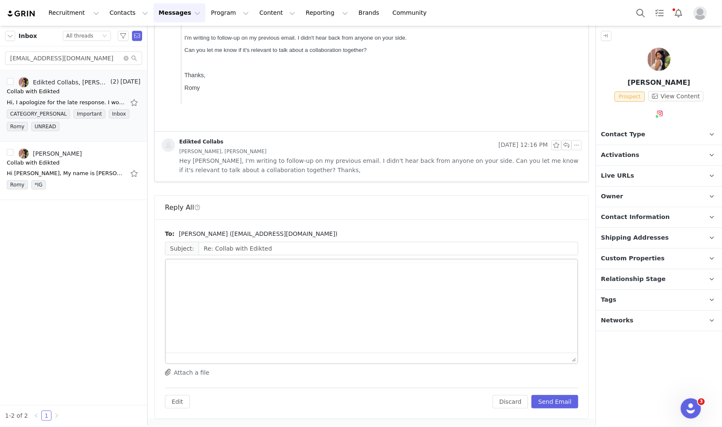
click at [638, 133] on span "Contact Type" at bounding box center [623, 134] width 44 height 9
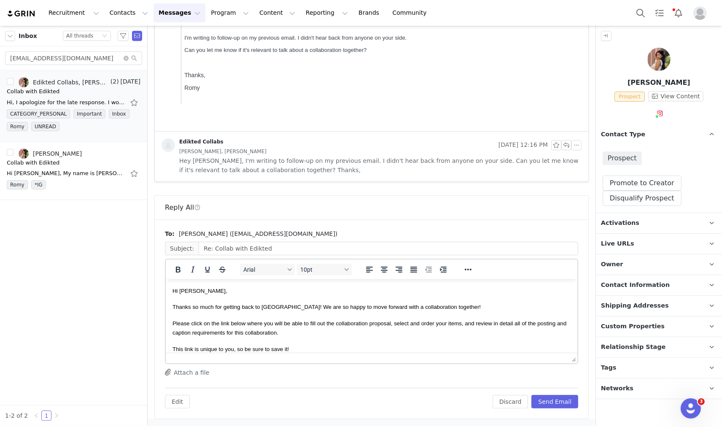
click at [631, 225] on span "Activations" at bounding box center [620, 223] width 38 height 9
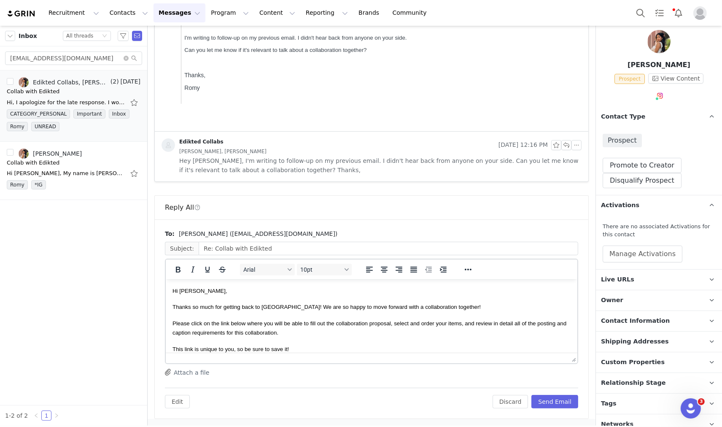
scroll to position [27, 0]
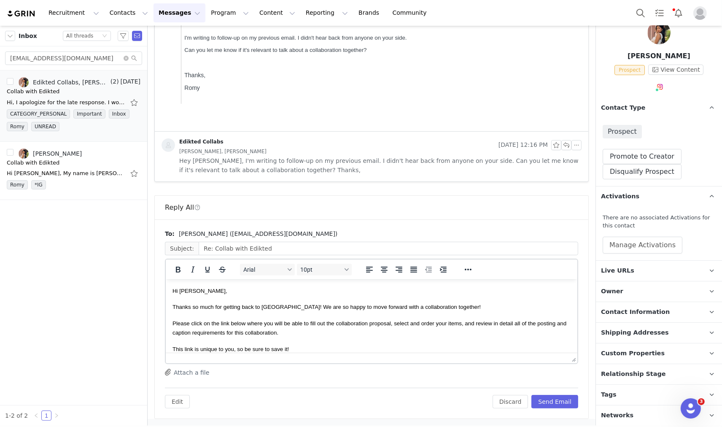
click at [625, 364] on p "Relationship Stage Use relationship stages to move contacts through a logical s…" at bounding box center [649, 374] width 106 height 20
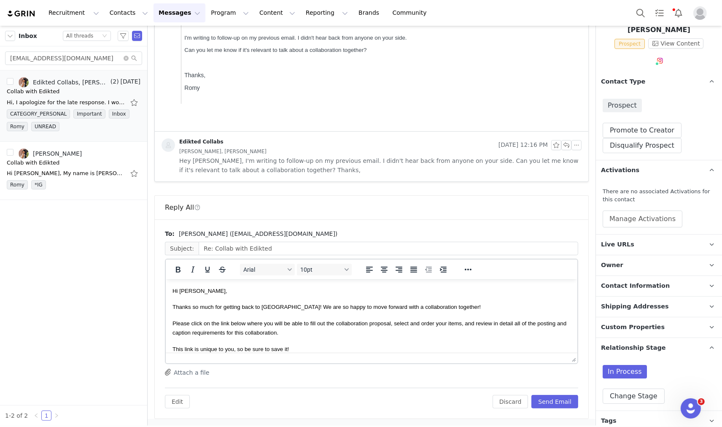
scroll to position [78, 0]
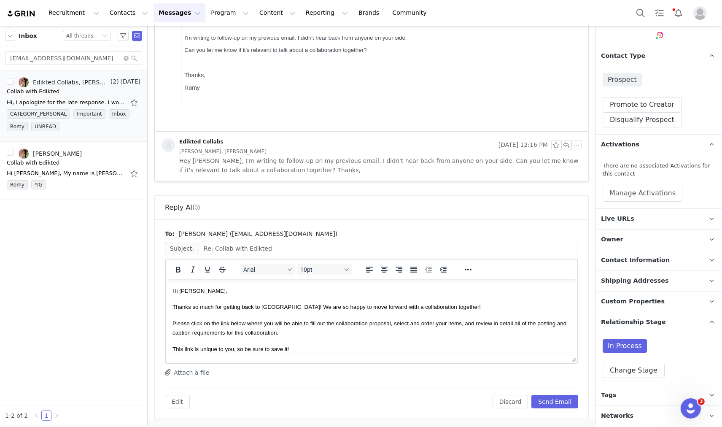
click at [621, 392] on p "Tags Keep track of your contacts by assigning them tags. You can then filter yo…" at bounding box center [649, 395] width 106 height 20
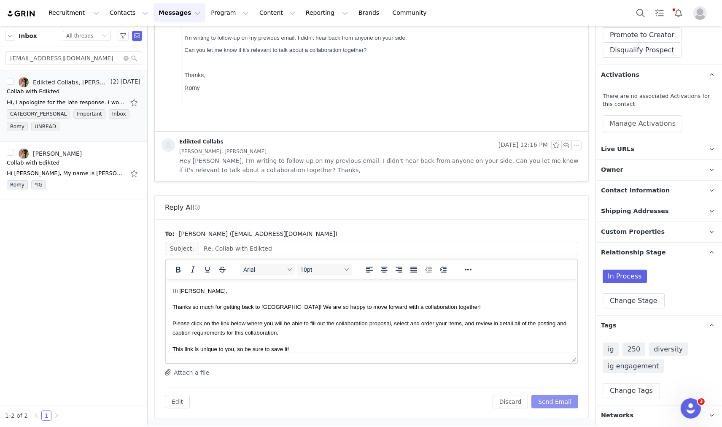
click at [538, 402] on button "Send Email" at bounding box center [555, 402] width 47 height 14
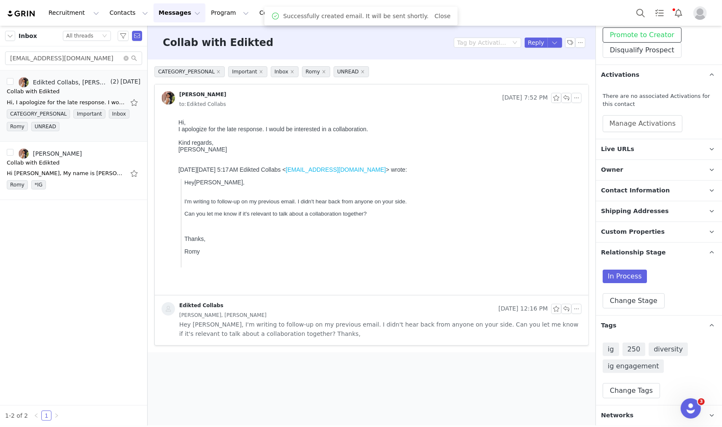
scroll to position [0, 0]
click at [648, 36] on button "Promote to Creator" at bounding box center [642, 34] width 79 height 15
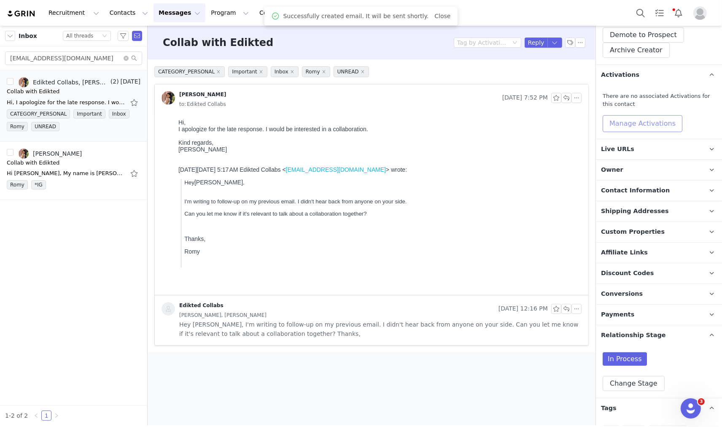
click at [644, 124] on button "Manage Activations" at bounding box center [643, 123] width 80 height 17
click at [634, 158] on div "Select Activation" at bounding box center [620, 155] width 82 height 13
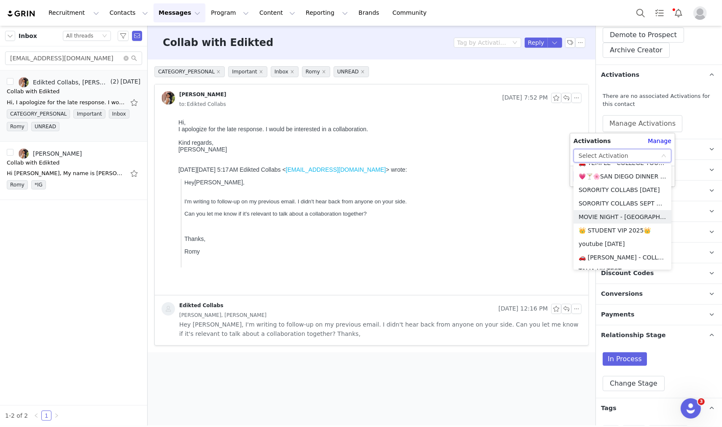
scroll to position [94, 0]
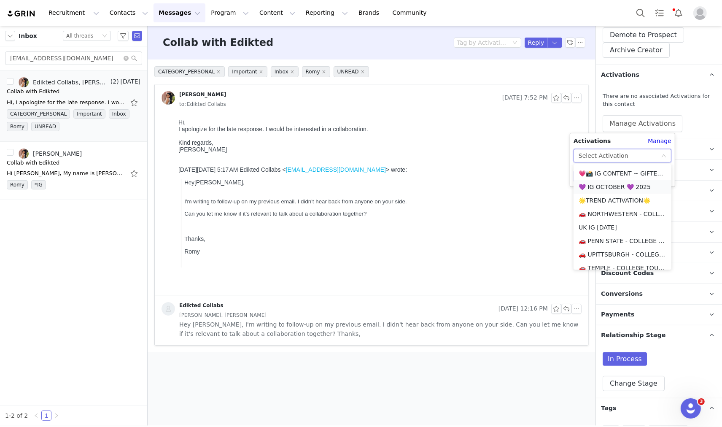
click at [623, 184] on li "💜 IG OCTOBER 💜 2025" at bounding box center [623, 187] width 98 height 14
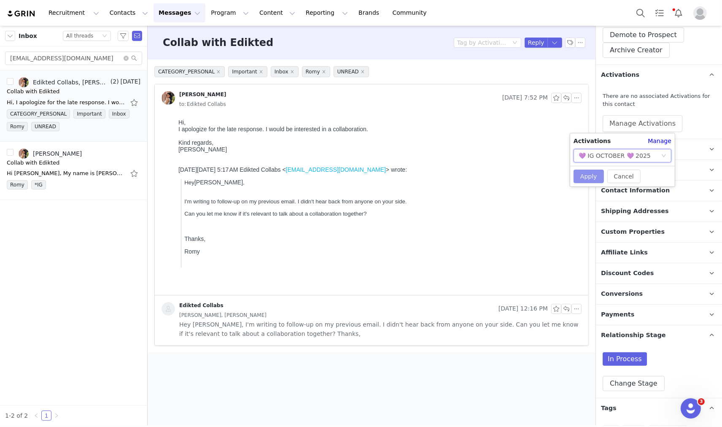
click at [588, 178] on button "Apply" at bounding box center [589, 177] width 30 height 14
click at [618, 382] on button "Change Stage" at bounding box center [634, 383] width 62 height 15
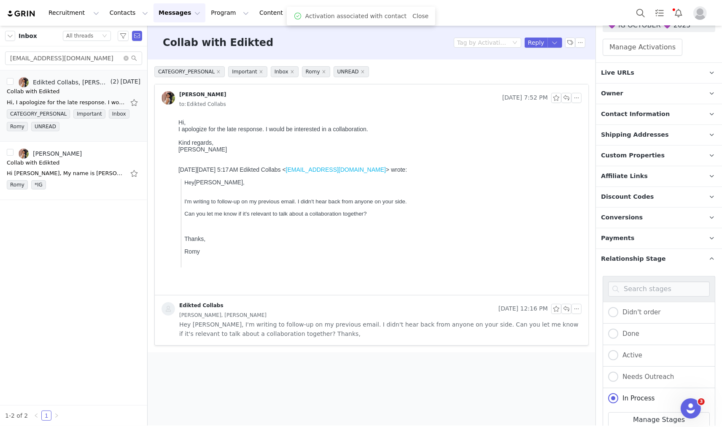
scroll to position [335, 0]
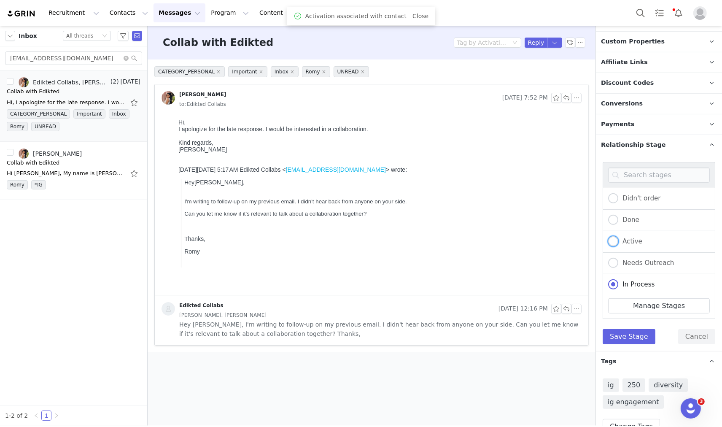
drag, startPoint x: 626, startPoint y: 238, endPoint x: 627, endPoint y: 254, distance: 16.9
click at [626, 238] on span "Active" at bounding box center [631, 242] width 24 height 8
click at [619, 238] on input "Active" at bounding box center [613, 241] width 10 height 11
radio input "true"
radio input "false"
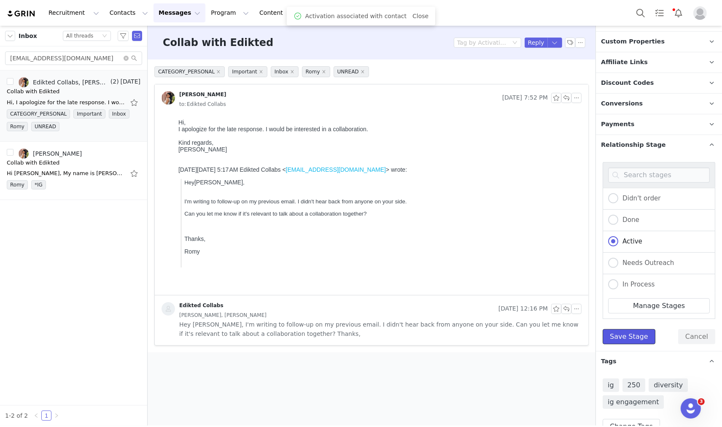
click at [630, 339] on button "Save Stage" at bounding box center [629, 336] width 53 height 15
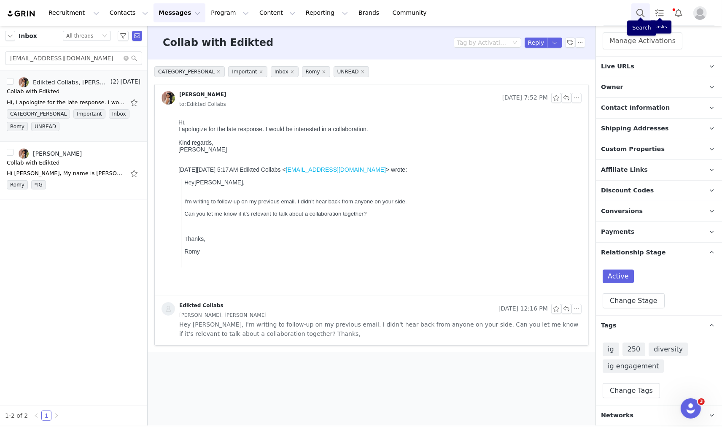
click at [644, 13] on button "Search" at bounding box center [641, 12] width 19 height 19
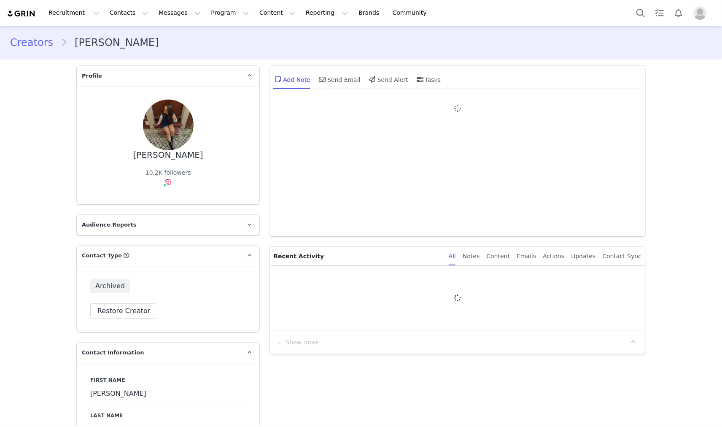
type input "+1 ([GEOGRAPHIC_DATA])"
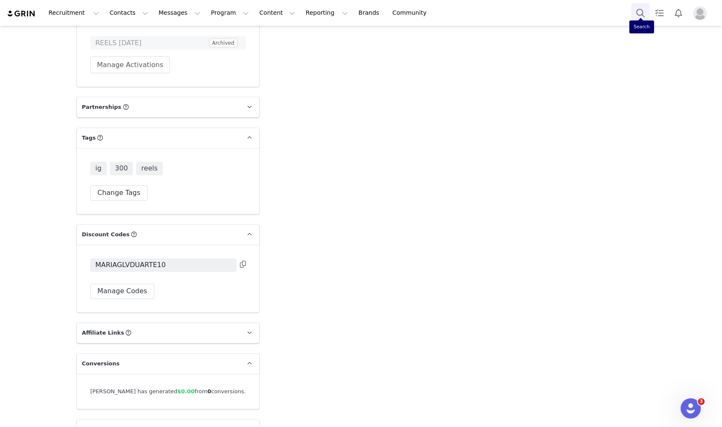
click at [646, 15] on button "Search" at bounding box center [641, 12] width 19 height 19
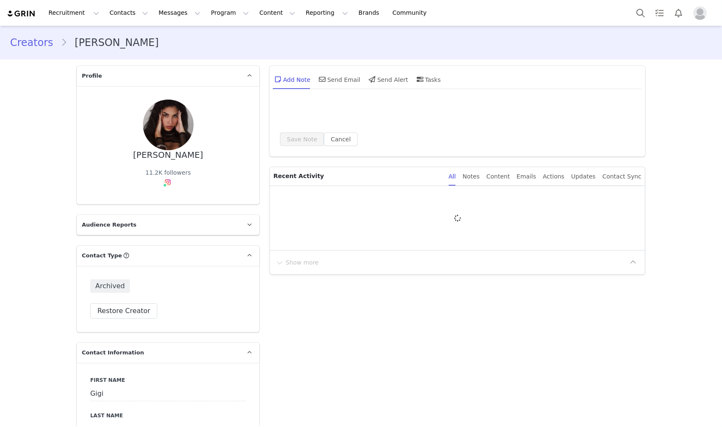
type input "+1 ([GEOGRAPHIC_DATA])"
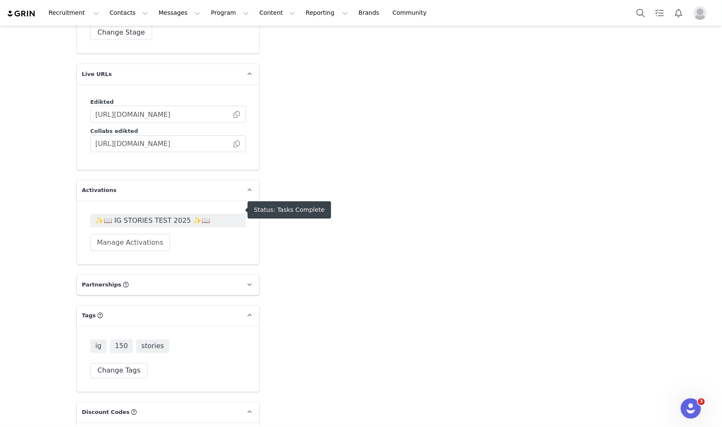
scroll to position [1229, 0]
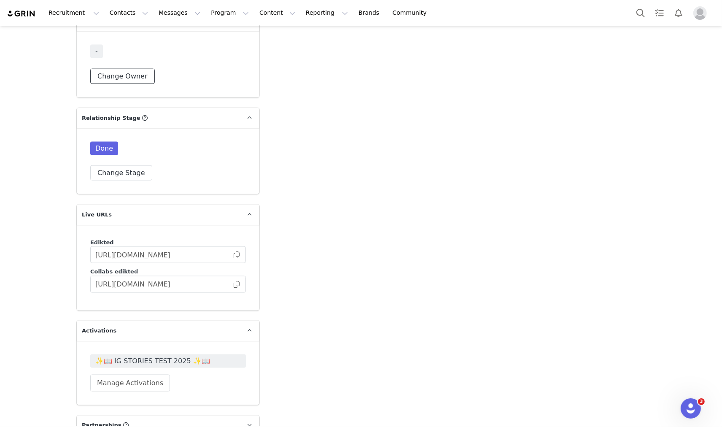
click at [141, 70] on button "Change Owner" at bounding box center [122, 76] width 65 height 15
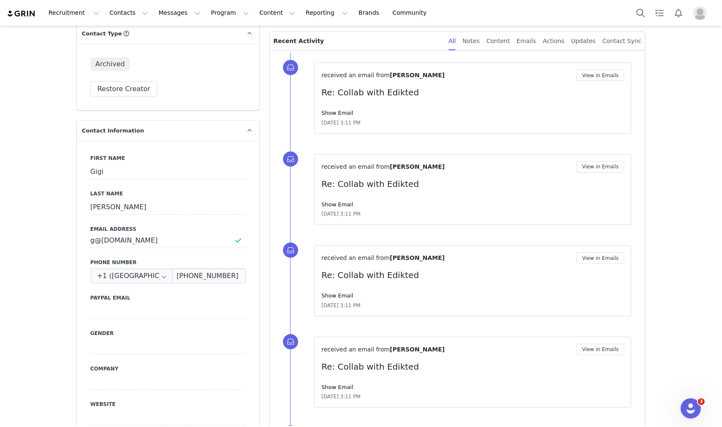
scroll to position [103, 0]
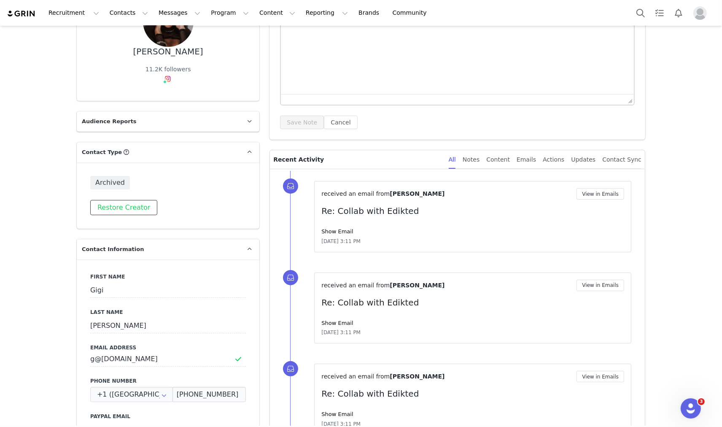
click at [106, 203] on button "Restore Creator" at bounding box center [123, 207] width 67 height 15
click at [124, 211] on button "Demote to Prospect" at bounding box center [130, 207] width 81 height 15
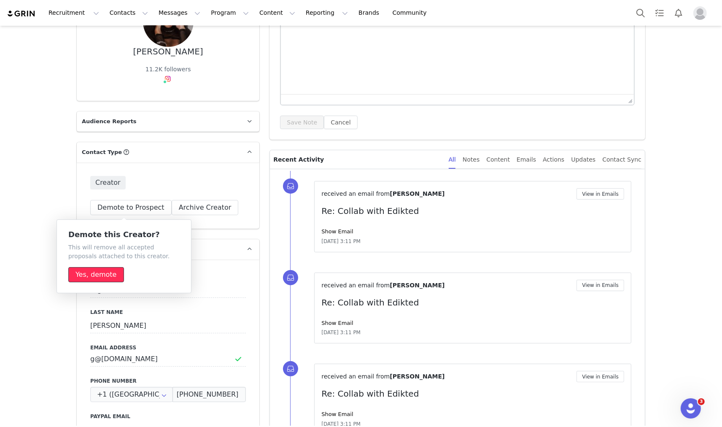
click at [107, 282] on button "Yes, demote" at bounding box center [96, 274] width 56 height 15
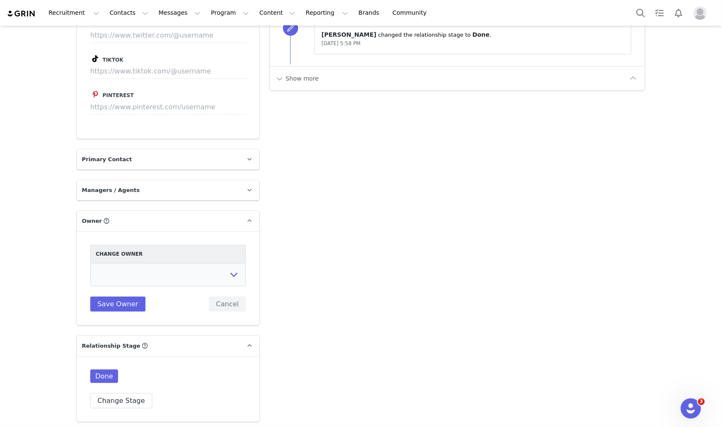
scroll to position [1135, 0]
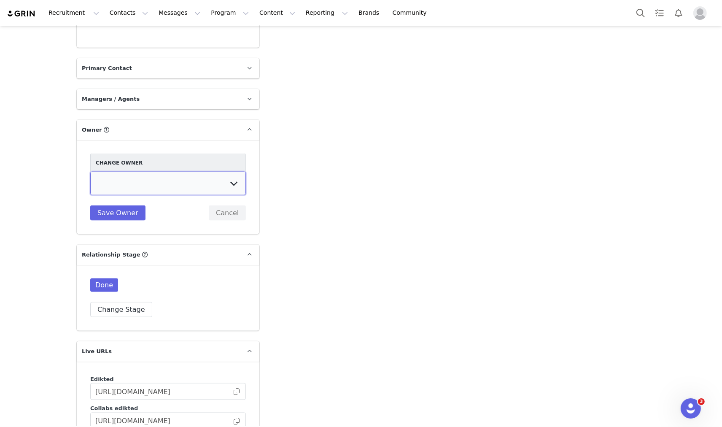
click at [120, 172] on select "Talia Zion Ashley Adler Maya Vandermolen Martina Villaverde Dana israeli Mia Ma…" at bounding box center [168, 184] width 156 height 24
select select "fda28964-85f6-4915-b8a1-8315b608d9b2"
click at [90, 172] on select "Talia Zion Ashley Adler Maya Vandermolen Martina Villaverde Dana israeli Mia Ma…" at bounding box center [168, 184] width 156 height 24
click at [116, 206] on button "Save Owner" at bounding box center [117, 213] width 55 height 15
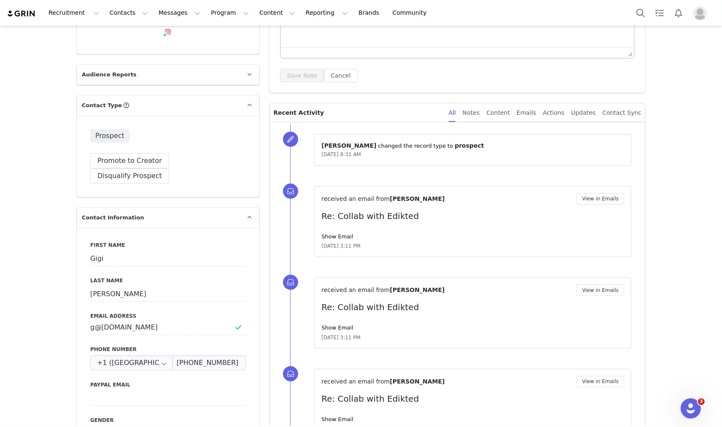
scroll to position [0, 0]
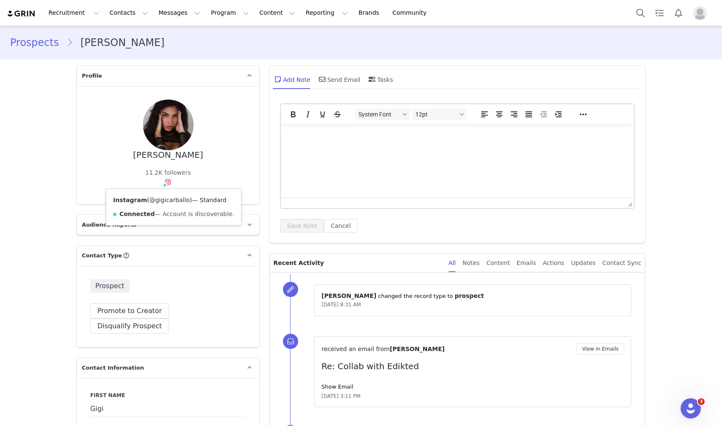
click at [156, 200] on link "@gigicarballo" at bounding box center [169, 200] width 40 height 7
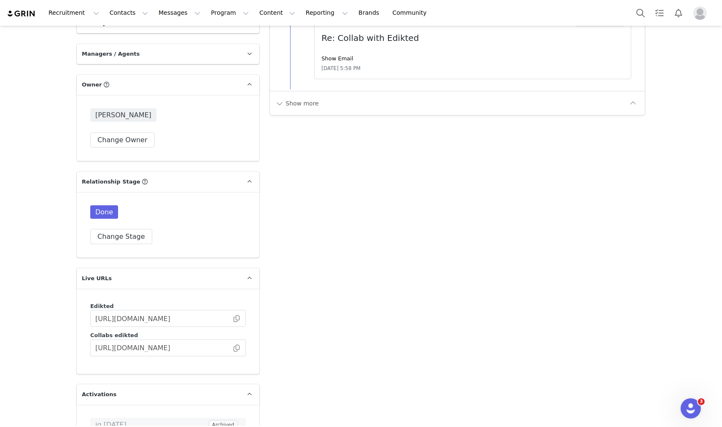
scroll to position [1219, 0]
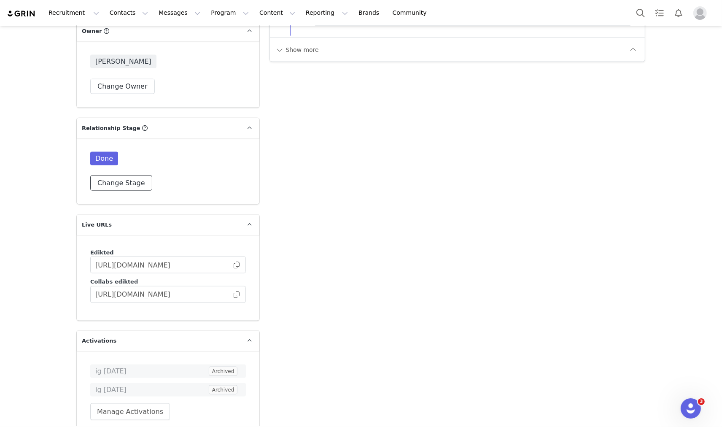
click at [134, 176] on button "Change Stage" at bounding box center [121, 183] width 62 height 15
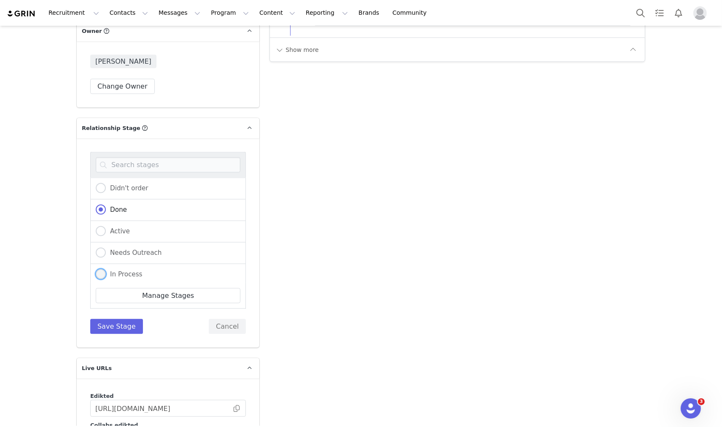
click at [114, 270] on span "In Process" at bounding box center [124, 274] width 37 height 8
click at [106, 269] on input "In Process" at bounding box center [101, 274] width 10 height 11
radio input "true"
radio input "false"
radio input "true"
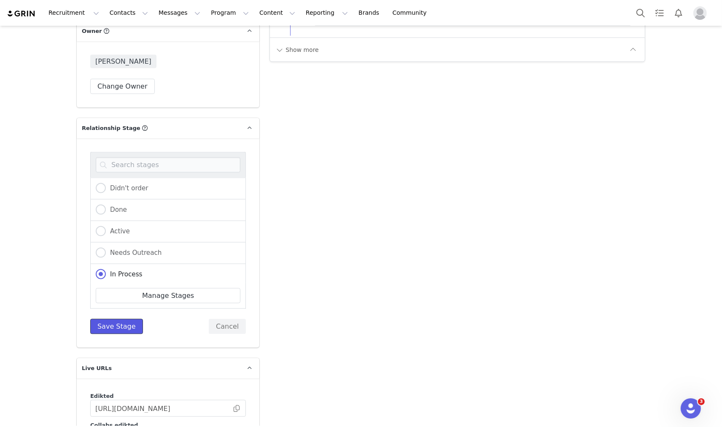
click at [107, 319] on button "Save Stage" at bounding box center [116, 326] width 53 height 15
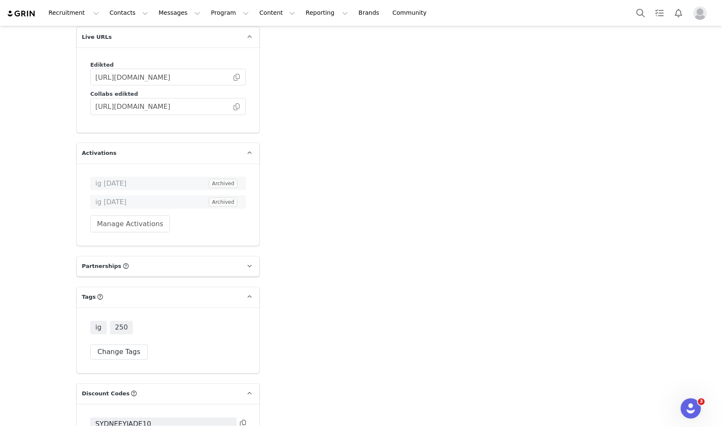
scroll to position [1592, 0]
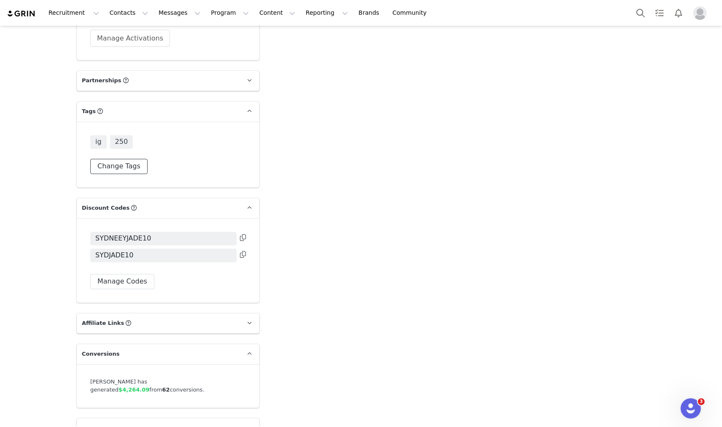
click at [110, 159] on button "Change Tags" at bounding box center [118, 166] width 57 height 15
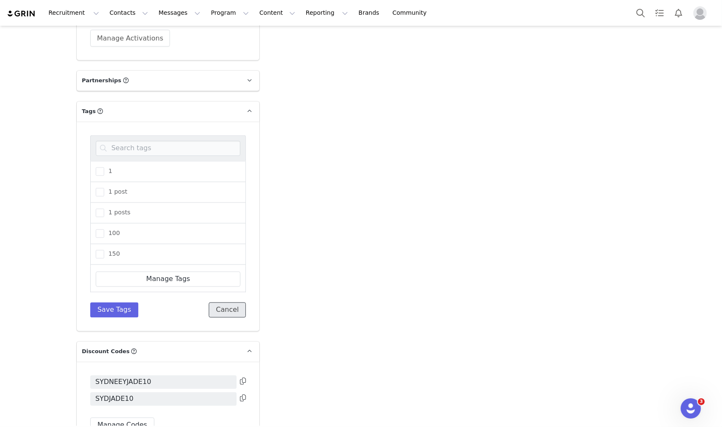
click at [228, 303] on button "Cancel" at bounding box center [227, 310] width 37 height 15
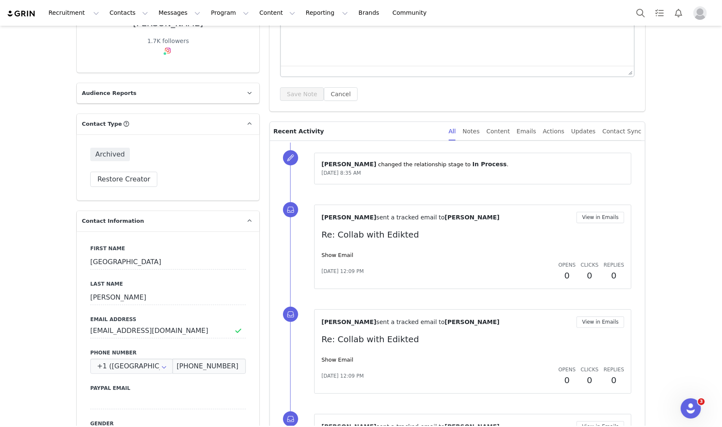
scroll to position [0, 0]
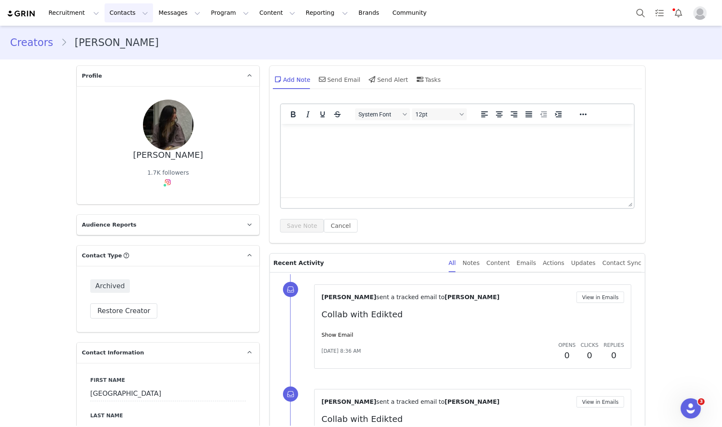
click at [108, 9] on button "Contacts Contacts" at bounding box center [129, 12] width 49 height 19
click at [121, 35] on p "Creators" at bounding box center [115, 37] width 25 height 9
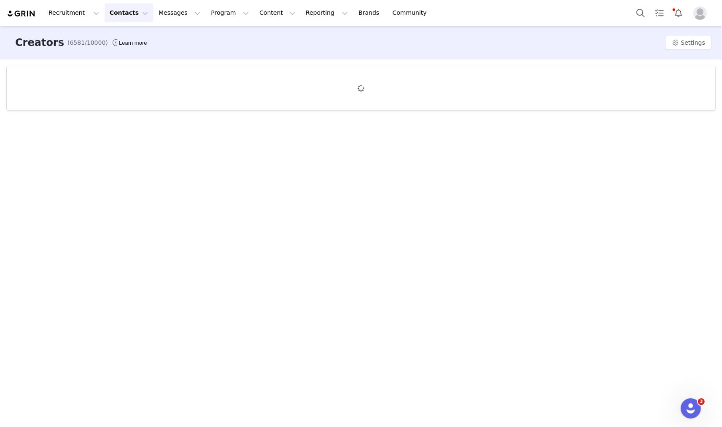
click at [129, 20] on button "Contacts Contacts" at bounding box center [129, 12] width 49 height 19
click at [128, 51] on div "Prospects" at bounding box center [130, 53] width 57 height 9
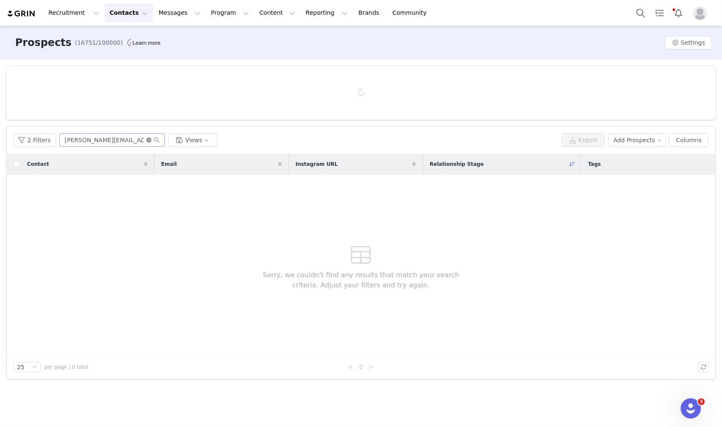
click at [146, 138] on icon "icon: close-circle" at bounding box center [148, 140] width 5 height 5
click at [148, 138] on icon "icon: close-circle" at bounding box center [148, 140] width 5 height 5
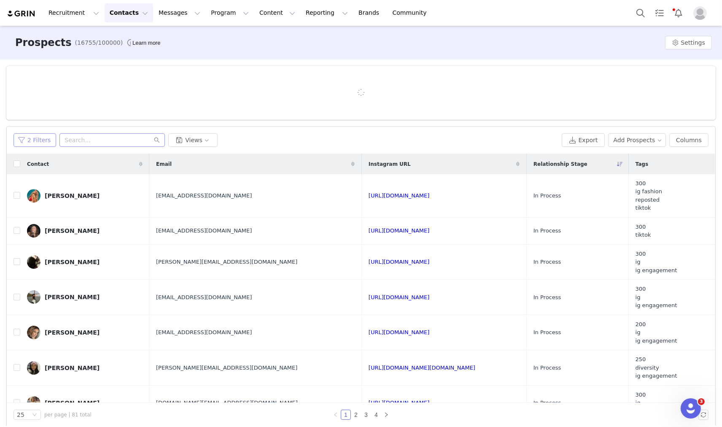
click at [23, 142] on button "2 Filters" at bounding box center [35, 140] width 43 height 14
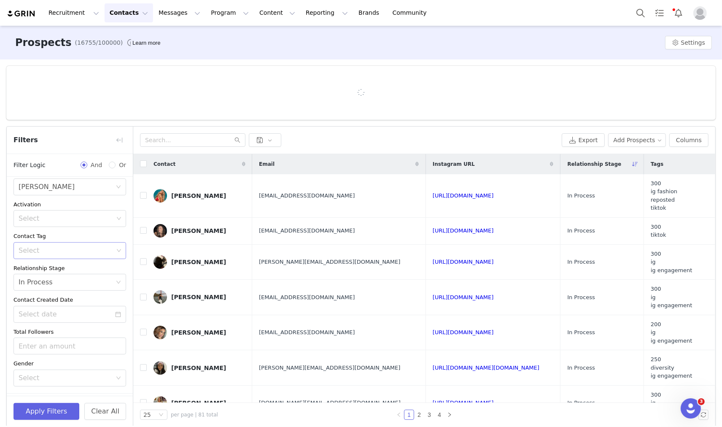
scroll to position [72, 0]
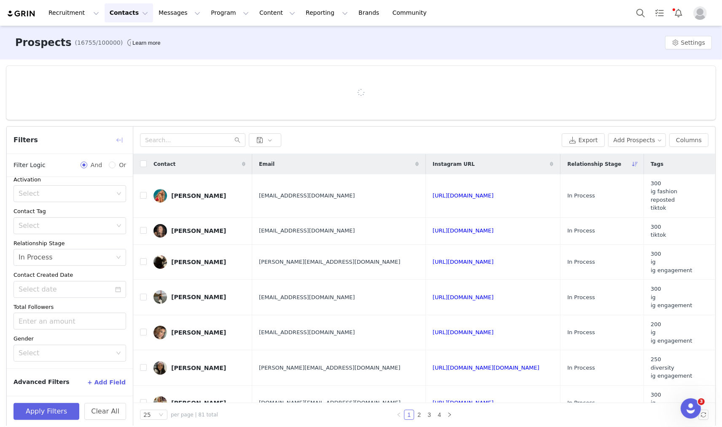
click at [117, 142] on button "button" at bounding box center [120, 140] width 14 height 14
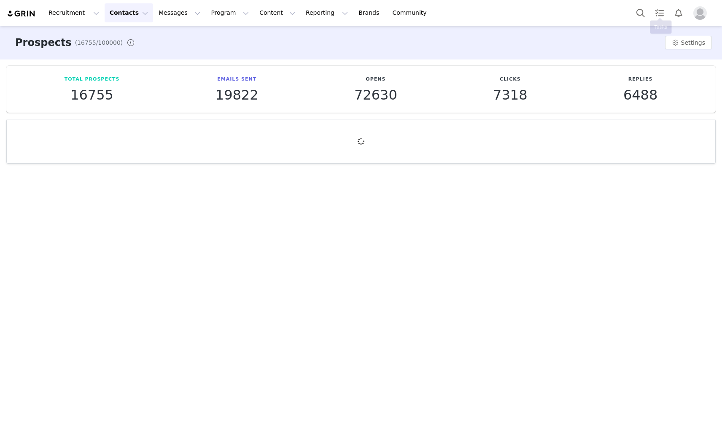
click at [648, 11] on button "Search" at bounding box center [641, 12] width 19 height 19
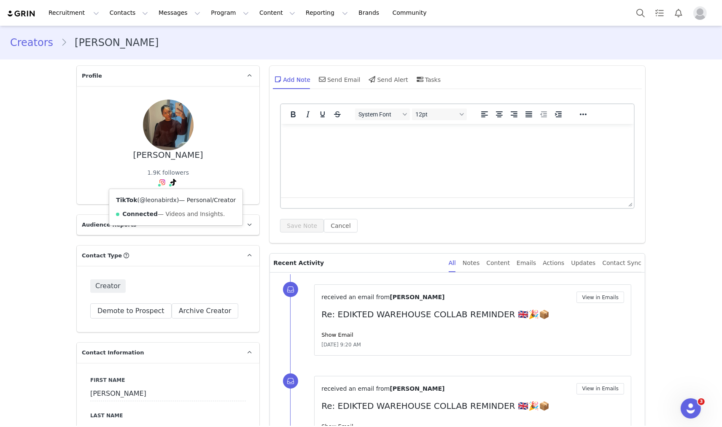
click at [163, 197] on link "@leonabirdx" at bounding box center [158, 200] width 37 height 7
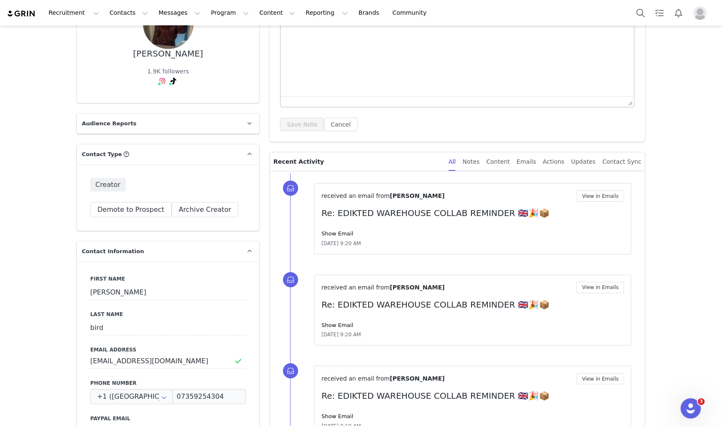
scroll to position [234, 0]
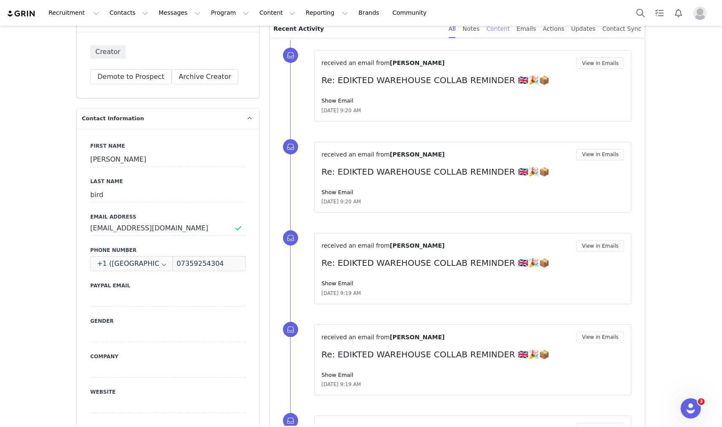
click at [510, 27] on div "Content" at bounding box center [499, 28] width 24 height 19
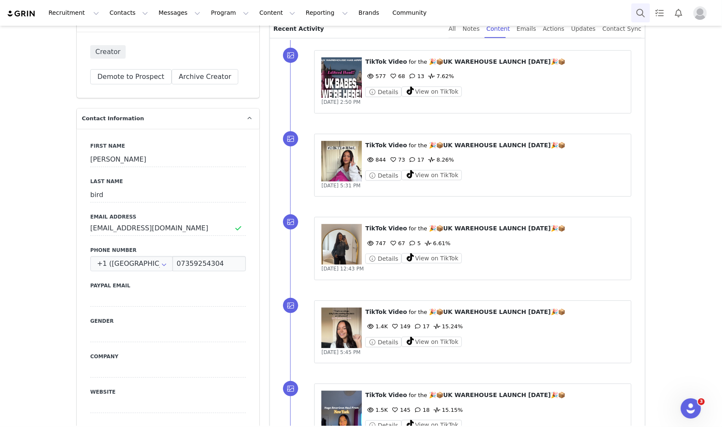
click at [635, 8] on button "Search" at bounding box center [641, 12] width 19 height 19
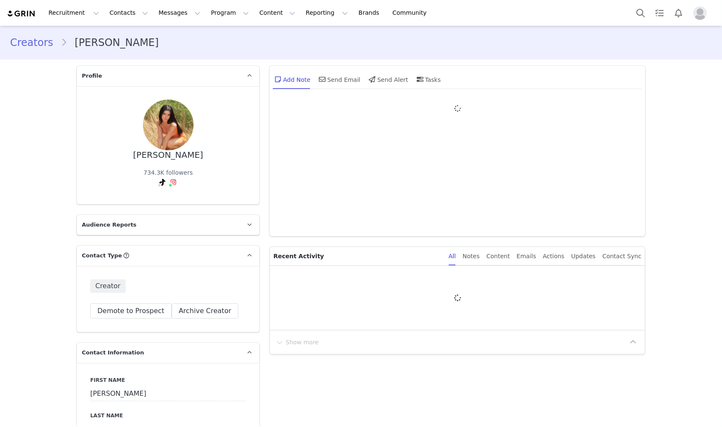
type input "+1 ([GEOGRAPHIC_DATA])"
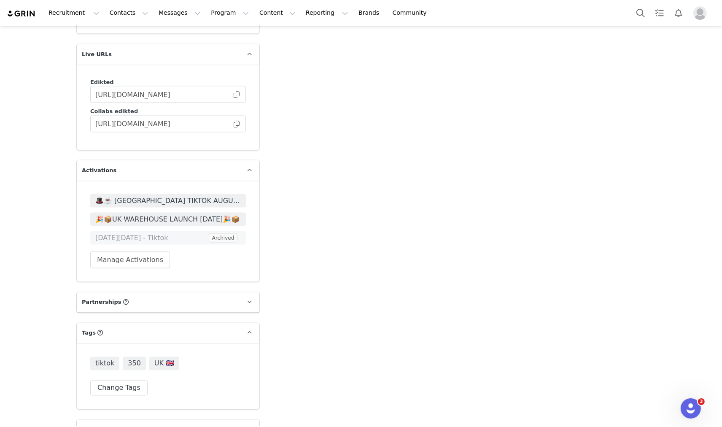
scroll to position [1500, 0]
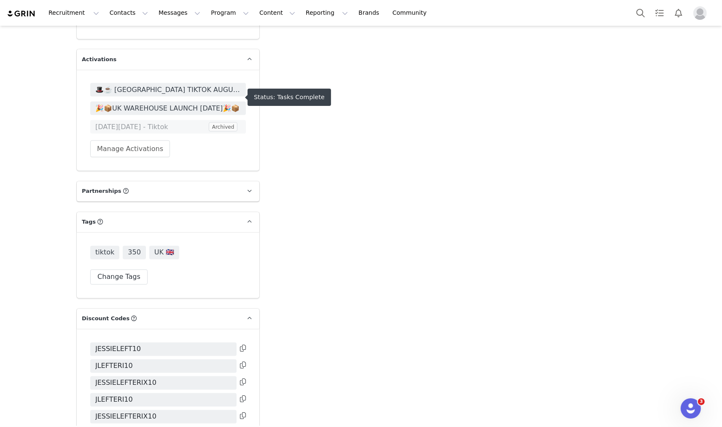
click at [178, 103] on span "🎉📦UK WAREHOUSE LAUNCH [DATE]🎉📦" at bounding box center [168, 108] width 146 height 10
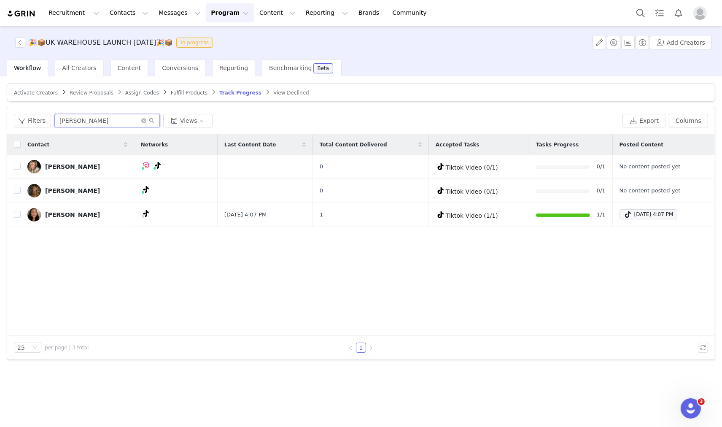
click at [111, 117] on input "katie" at bounding box center [106, 121] width 105 height 14
paste input "lucy@aspiremgment.co.uk"
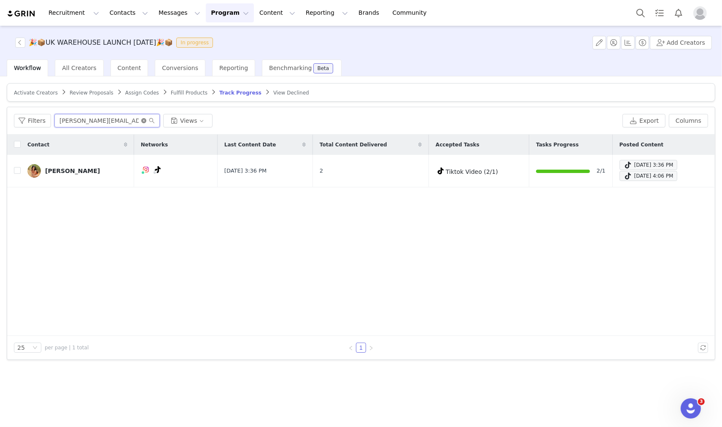
type input "lucy@aspiremgment.co.uk"
click at [142, 120] on icon "icon: close-circle" at bounding box center [143, 120] width 5 height 5
click at [111, 122] on input "text" at bounding box center [106, 121] width 105 height 14
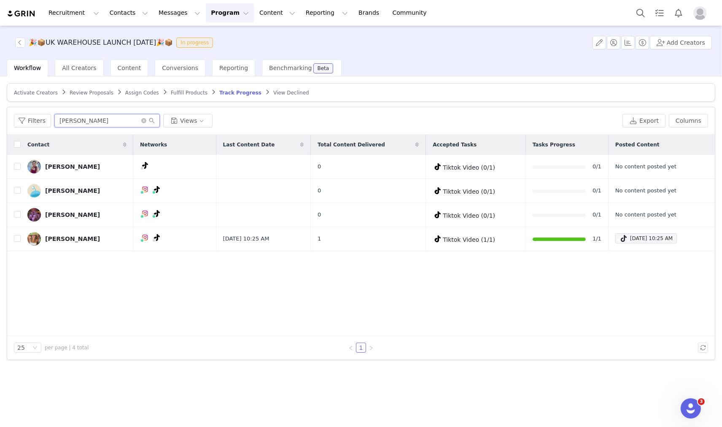
type input "sophie"
click at [161, 94] on span at bounding box center [165, 92] width 8 height 7
click at [155, 92] on span "Activate Creators Review Proposals Assign Codes Fulfill Products Track Progress…" at bounding box center [161, 92] width 299 height 6
click at [171, 92] on span "Fulfill Products" at bounding box center [189, 93] width 37 height 6
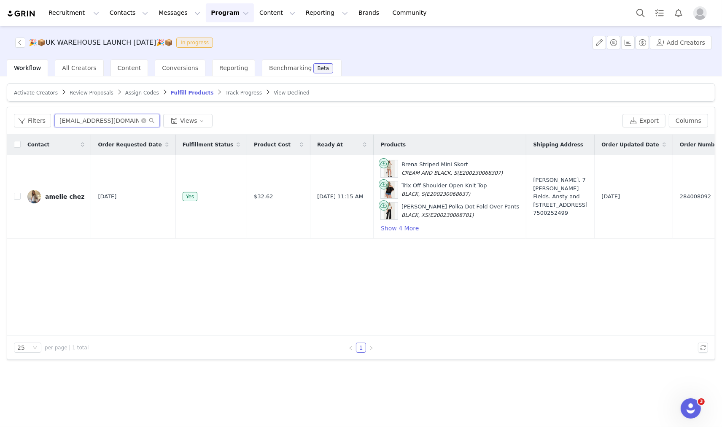
click at [86, 122] on input "ameliechez@icloud.com" at bounding box center [106, 121] width 105 height 14
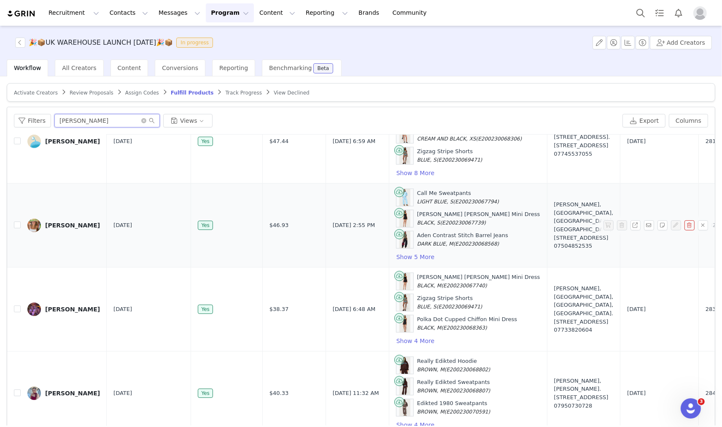
scroll to position [63, 0]
type input "sophie"
click at [396, 420] on button "Show 4 More" at bounding box center [415, 425] width 39 height 10
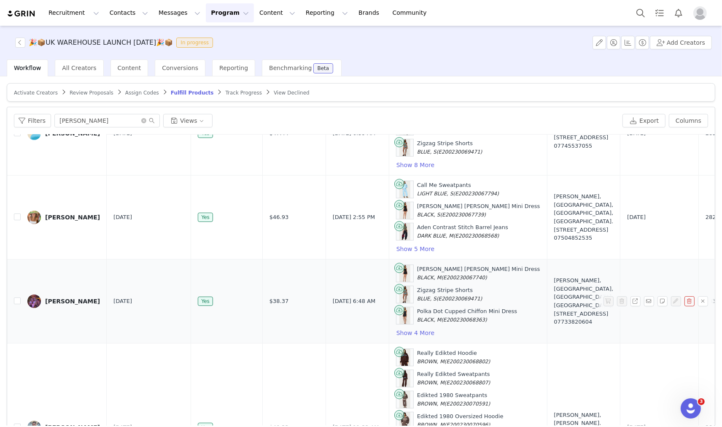
scroll to position [148, 0]
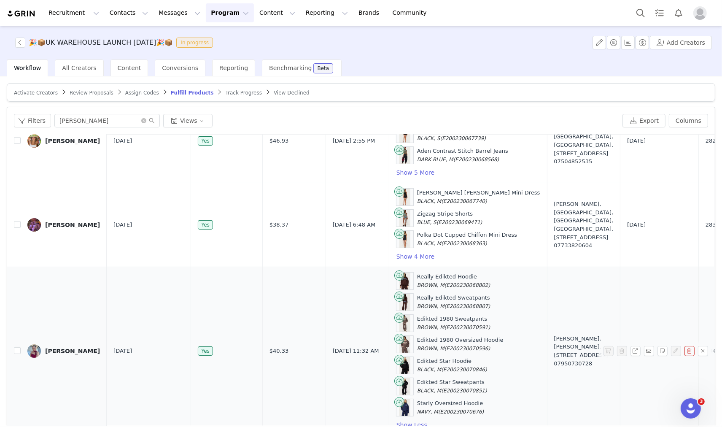
drag, startPoint x: 382, startPoint y: 268, endPoint x: 442, endPoint y: 268, distance: 59.5
click at [442, 272] on div "Really Edikted Hoodie BROWN, M (E200230068802)" at bounding box center [468, 281] width 144 height 18
copy div "Really Edikted Hoodie"
drag, startPoint x: 380, startPoint y: 289, endPoint x: 445, endPoint y: 289, distance: 65.0
click at [445, 293] on div "Really Edikted Sweatpants BROWN, M (E200230068807)" at bounding box center [468, 302] width 144 height 18
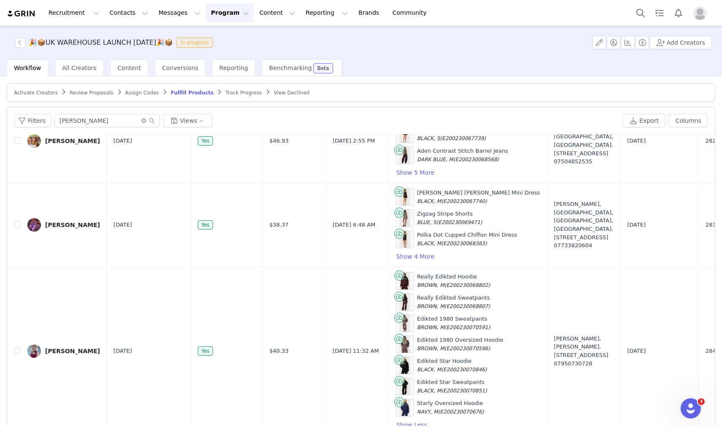
copy div "Really Edikted Sweatpants"
drag, startPoint x: 384, startPoint y: 312, endPoint x: 457, endPoint y: 310, distance: 72.6
click at [457, 314] on div "Edikted 1980 Sweatpants BROWN, M (E200230070591)" at bounding box center [468, 323] width 144 height 18
copy div "Edikted 1980 Sweatpants"
drag, startPoint x: 383, startPoint y: 333, endPoint x: 460, endPoint y: 330, distance: 77.7
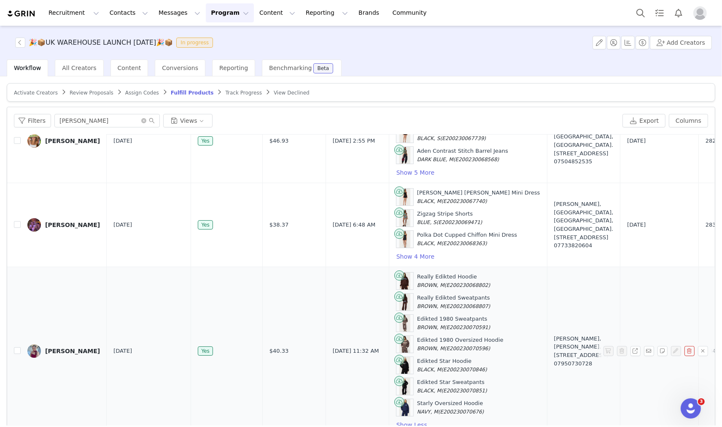
click at [460, 335] on div "Edikted 1980 Oversized Hoodie BROWN, M (E200230070596)" at bounding box center [468, 344] width 144 height 18
copy div "Edikted 1980 Oversized Hoodie"
drag, startPoint x: 382, startPoint y: 352, endPoint x: 439, endPoint y: 349, distance: 56.6
click at [439, 357] on div "Edikted Star Hoodie BLACK, M (E200230070846)" at bounding box center [468, 366] width 144 height 18
copy div "Edikted Star Hoodie"
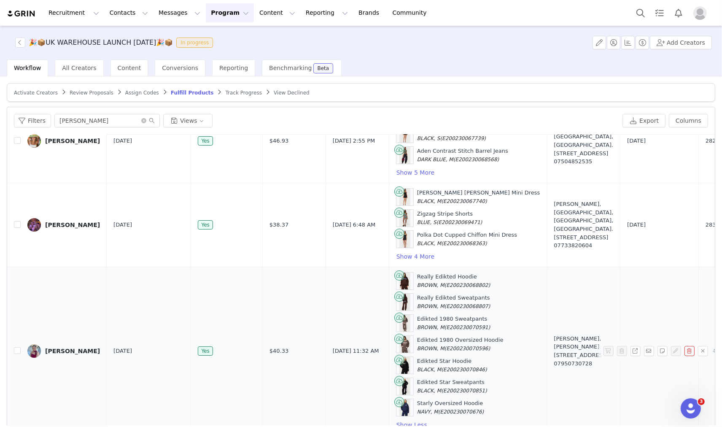
drag, startPoint x: 382, startPoint y: 374, endPoint x: 446, endPoint y: 373, distance: 64.6
click at [446, 378] on div "Edikted Star Sweatpants BLACK, M (E200230070851)" at bounding box center [468, 387] width 144 height 18
copy div "Edikted Star Sweatpants"
drag, startPoint x: 459, startPoint y: 395, endPoint x: 445, endPoint y: 395, distance: 13.5
click at [445, 399] on div "Starly Oversized Hoodie NAVY, M (E200230070676)" at bounding box center [468, 408] width 144 height 18
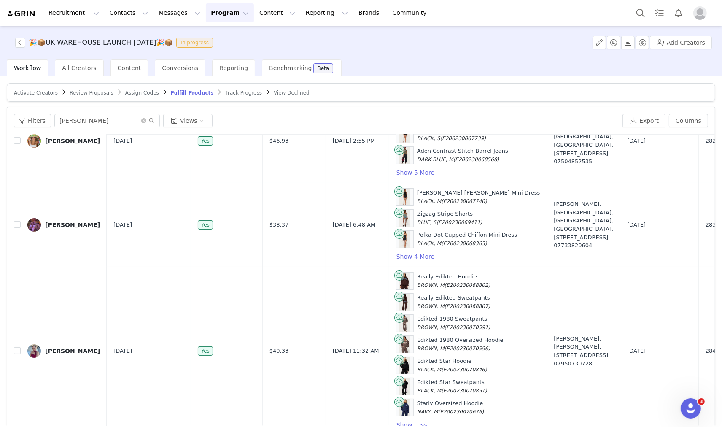
copy div "Starly Oversized Hoodie"
click at [636, 18] on button "Search" at bounding box center [641, 12] width 19 height 19
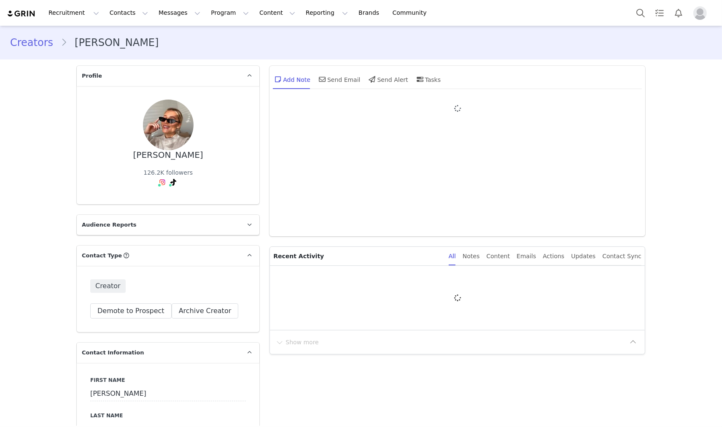
type input "+1 ([GEOGRAPHIC_DATA])"
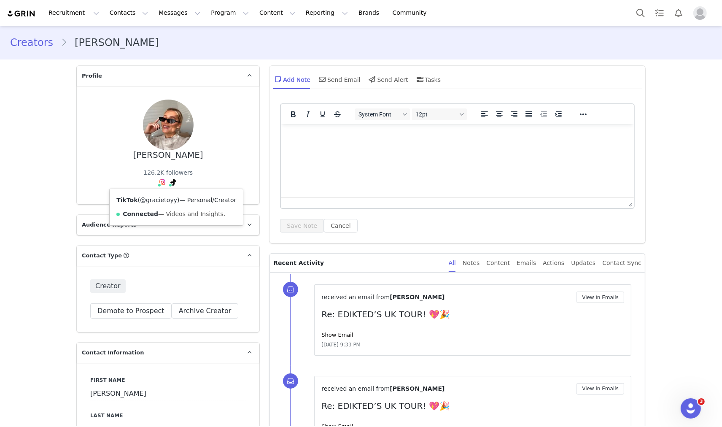
click at [161, 197] on link "@gracietoyy" at bounding box center [158, 200] width 37 height 7
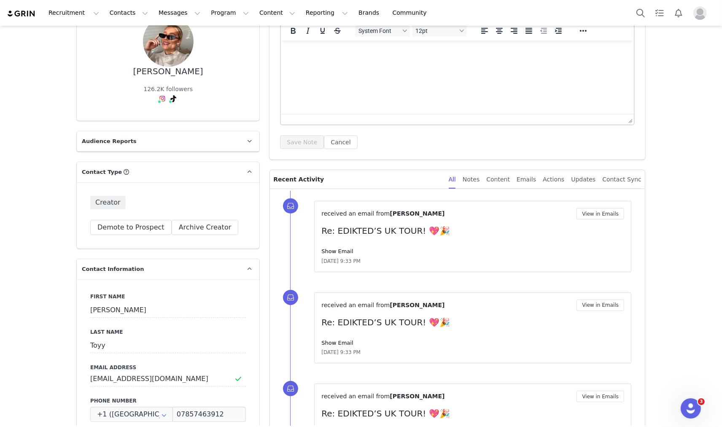
scroll to position [234, 0]
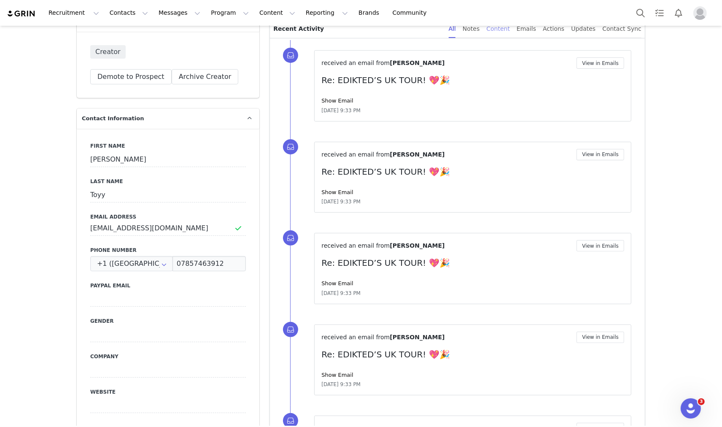
click at [510, 26] on div "Content" at bounding box center [499, 28] width 24 height 19
